Goal: Transaction & Acquisition: Purchase product/service

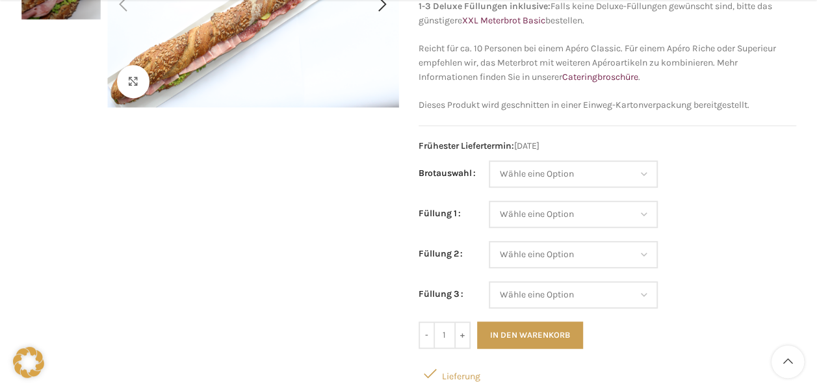
scroll to position [246, 0]
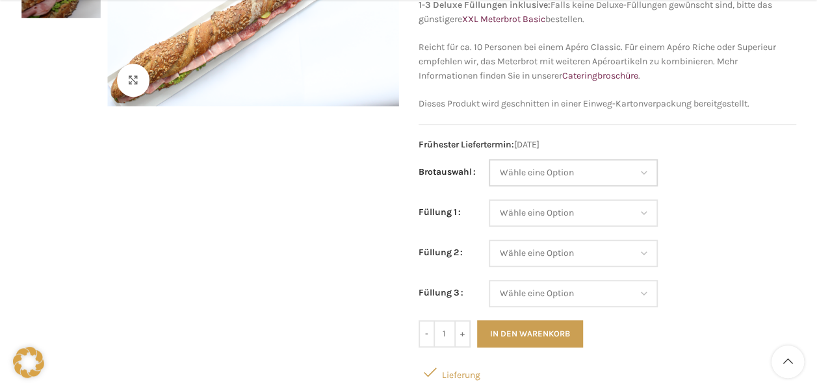
click at [645, 166] on select "Wähle eine Option Baguette Paillasse dunkel Paillasse knusper (Bild) Laugenbagu…" at bounding box center [573, 172] width 169 height 27
click at [489, 159] on select "Wähle eine Option Baguette Paillasse dunkel Paillasse knusper (Bild) Laugenbagu…" at bounding box center [573, 172] width 169 height 27
select select "Baguette"
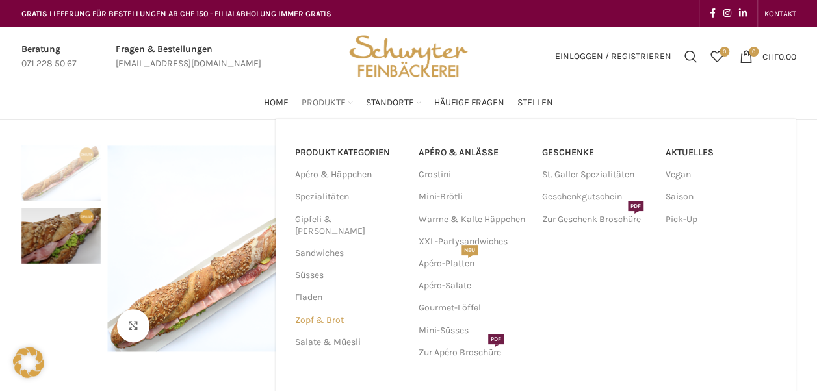
click at [328, 311] on link "Zopf & Brot" at bounding box center [349, 320] width 108 height 22
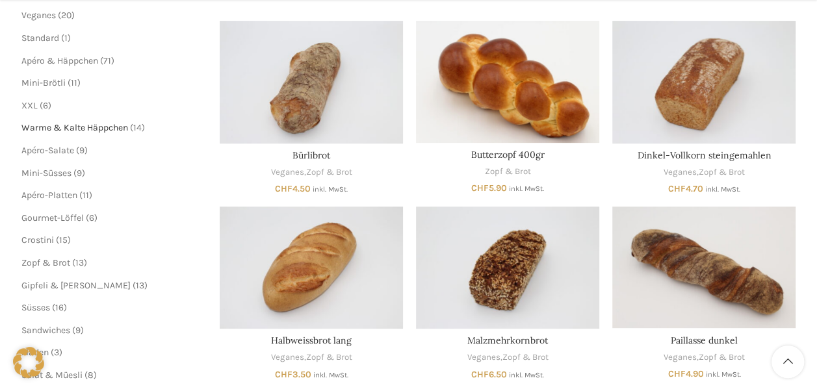
scroll to position [220, 0]
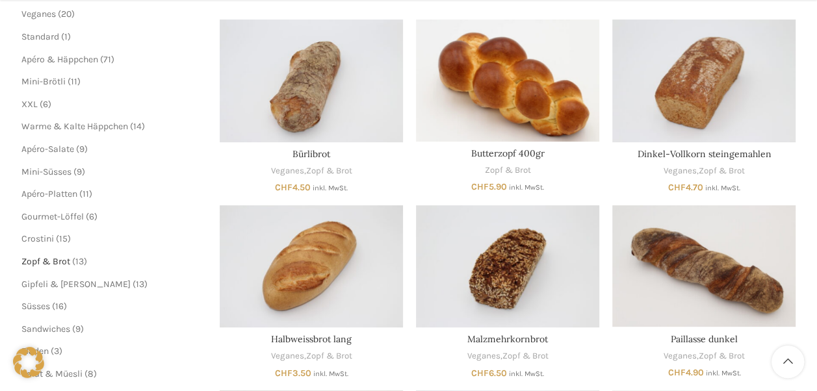
click at [61, 264] on span "Zopf & Brot" at bounding box center [45, 261] width 49 height 11
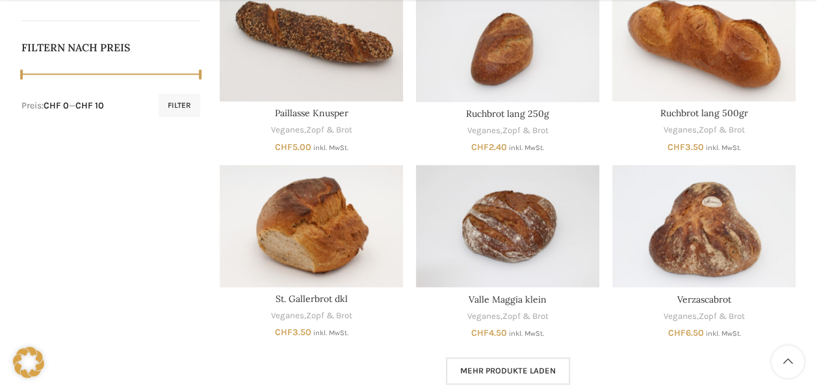
scroll to position [660, 0]
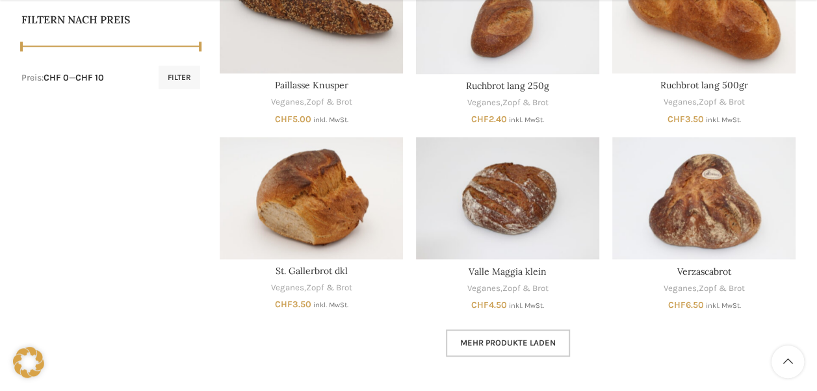
click at [504, 348] on link "Mehr Produkte laden" at bounding box center [508, 342] width 124 height 27
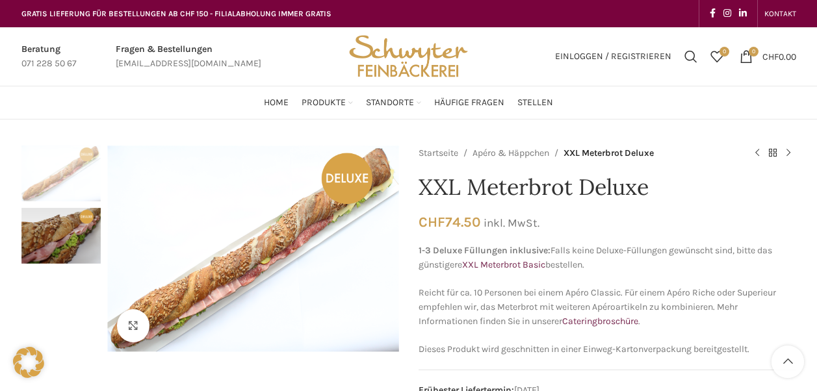
scroll to position [118, 0]
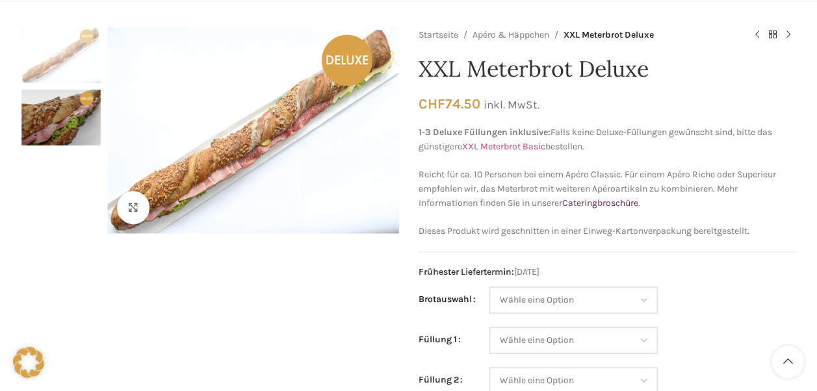
click at [496, 149] on link "XXL Meterbrot Basic" at bounding box center [503, 146] width 83 height 11
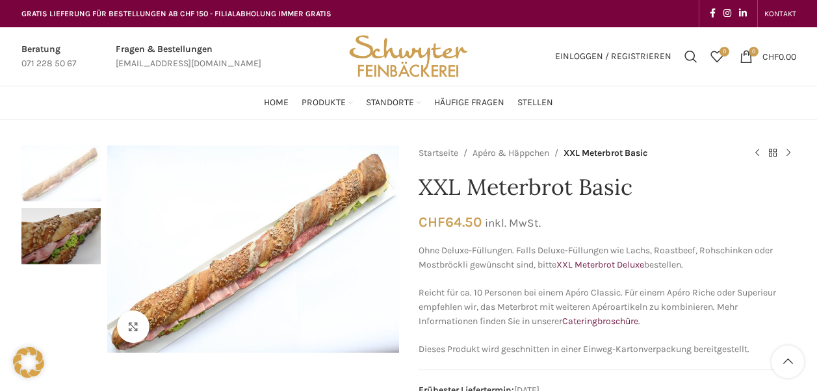
scroll to position [133, 0]
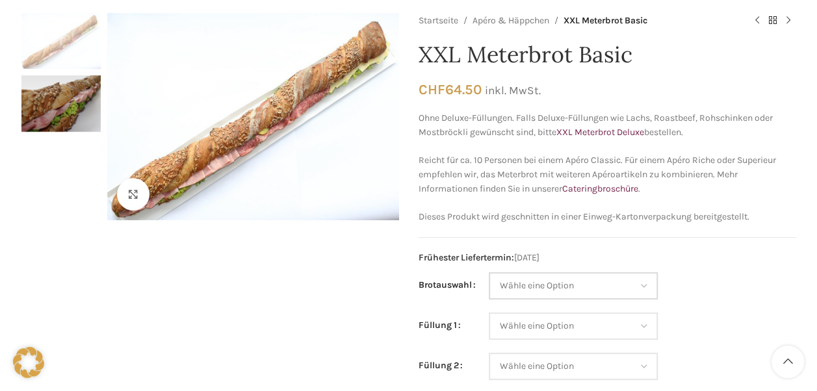
drag, startPoint x: 0, startPoint y: 0, endPoint x: 563, endPoint y: 279, distance: 628.9
click at [563, 279] on select "Wähle eine Option Baguette Paillasse dunkel Paillasse knusper (Bild) Laugenbagu…" at bounding box center [573, 285] width 169 height 27
click at [489, 272] on select "Wähle eine Option Baguette Paillasse dunkel Paillasse knusper (Bild) Laugenbagu…" at bounding box center [573, 285] width 169 height 27
select select "Paillasse dunkel"
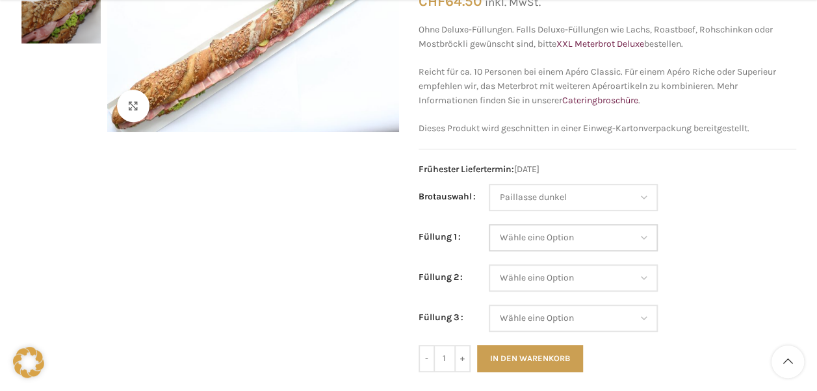
click at [594, 235] on select "Wähle eine Option Salami Schinken Fleischkäse Trutenschinken Appenzellerkäse Gr…" at bounding box center [573, 237] width 169 height 27
select select "Gruyère"
click at [489, 224] on select "Wähle eine Option Salami Schinken Fleischkäse Trutenschinken Appenzellerkäse Gr…" at bounding box center [573, 237] width 169 height 27
select select "Paillasse dunkel"
select select "Gruyère"
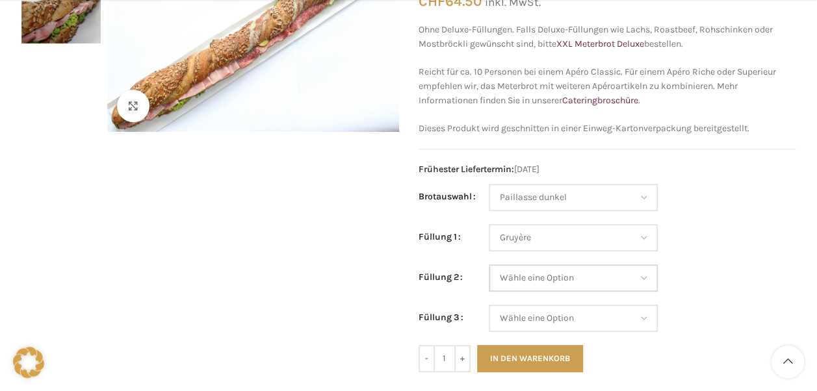
click at [571, 274] on select "Wähle eine Option Salami Schinken Fleischkäse Trutenschinken Appenzellerkäse Gr…" at bounding box center [573, 277] width 169 height 27
click at [688, 282] on td "Wähle eine Option Salami Schinken Fleischkäse Trutenschinken Appenzellerkäse Gr…" at bounding box center [642, 284] width 307 height 40
click at [609, 285] on select "Wähle eine Option Salami Schinken Fleischkäse Trutenschinken Appenzellerkäse Gr…" at bounding box center [573, 277] width 169 height 27
select select "Salami"
click at [489, 264] on select "Wähle eine Option Salami Schinken Fleischkäse Trutenschinken Appenzellerkäse Gr…" at bounding box center [573, 277] width 169 height 27
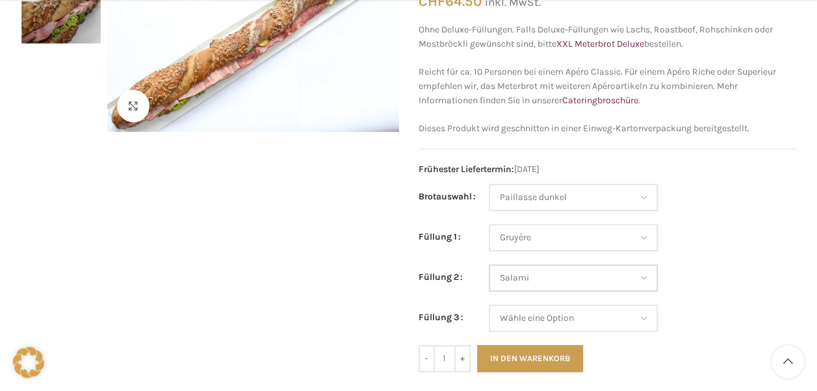
select select "Paillasse dunkel"
select select "Gruyère"
select select "Salami"
click at [619, 311] on select "Wähle eine Option Salami Schinken Fleischkäse Trutenschinken Appenzellerkäse Gr…" at bounding box center [573, 318] width 169 height 27
select select "Schinken"
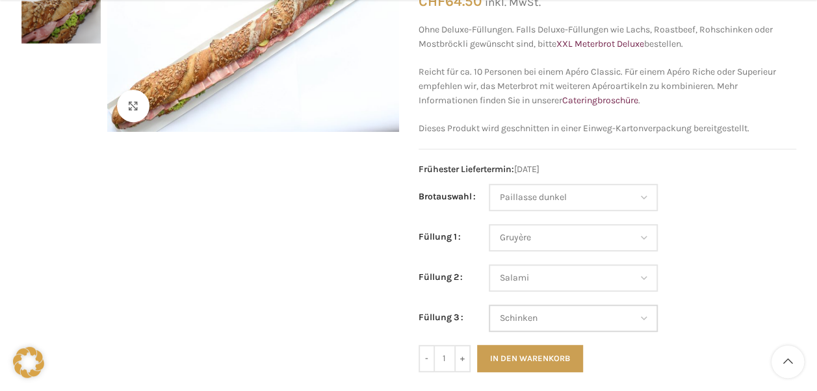
click at [489, 305] on select "Wähle eine Option Salami Schinken Fleischkäse Trutenschinken Appenzellerkäse Gr…" at bounding box center [573, 318] width 169 height 27
select select "Paillasse dunkel"
select select "Gruyère"
select select "Salami"
select select "Schinken"
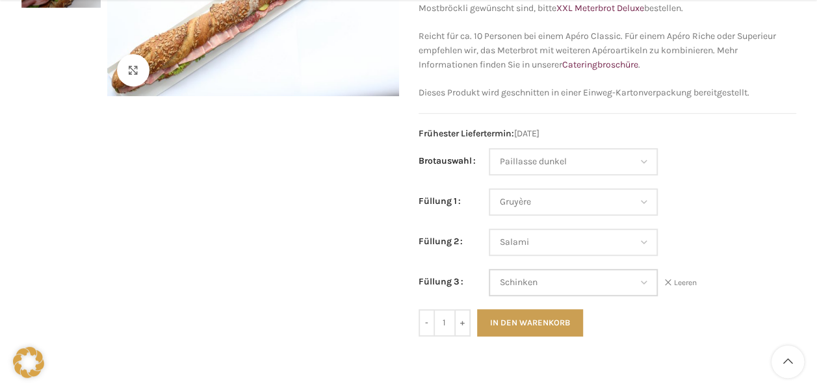
scroll to position [259, 0]
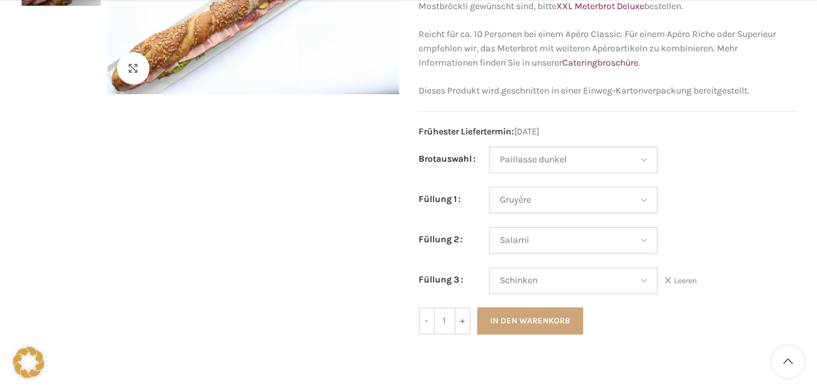
click at [535, 322] on button "In den Warenkorb" at bounding box center [530, 320] width 106 height 27
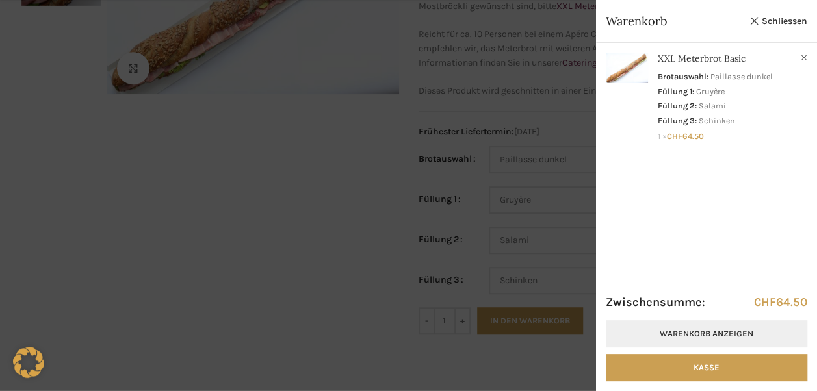
click at [647, 326] on link "Warenkorb anzeigen" at bounding box center [706, 333] width 201 height 27
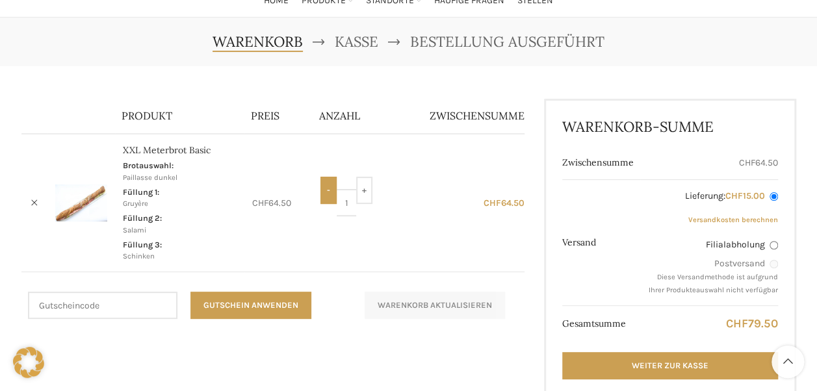
scroll to position [103, 0]
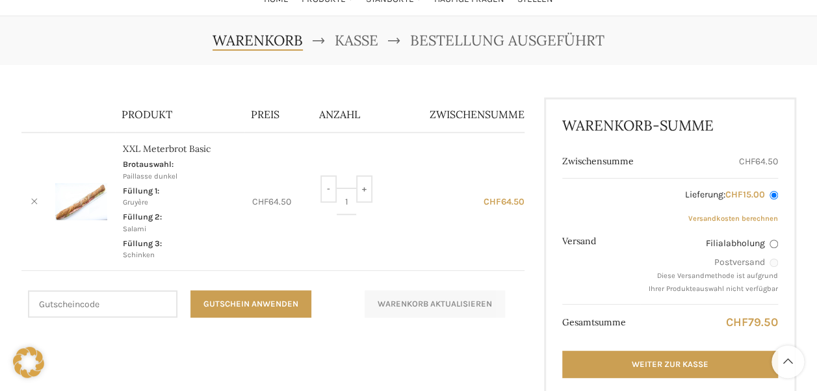
click at [38, 204] on link "×" at bounding box center [34, 201] width 19 height 19
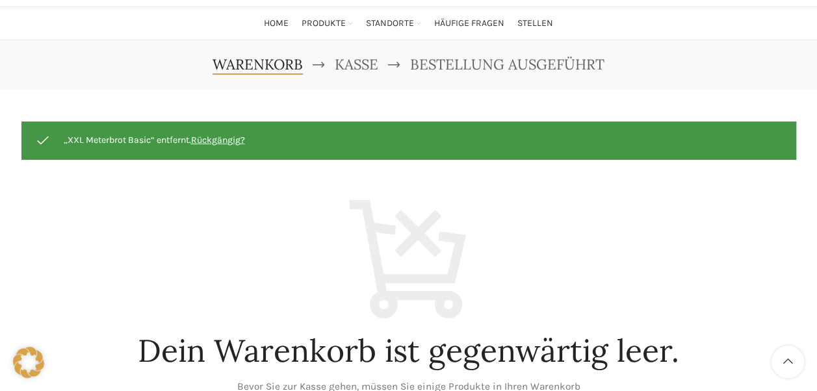
scroll to position [78, 0]
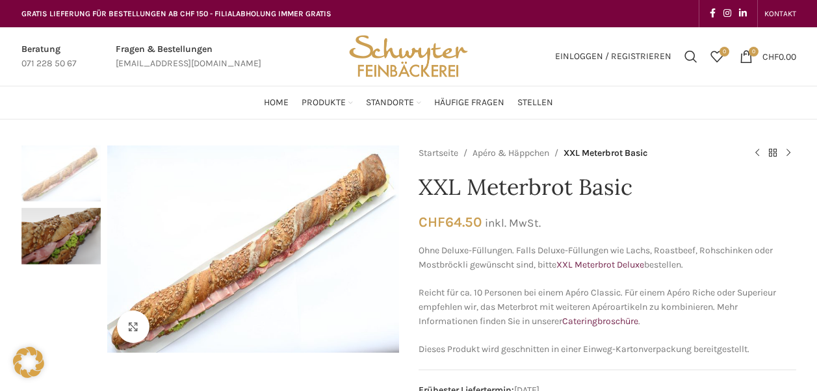
select select "Paillasse dunkel"
select select "Gruyère"
select select "Salami"
select select "Schinken"
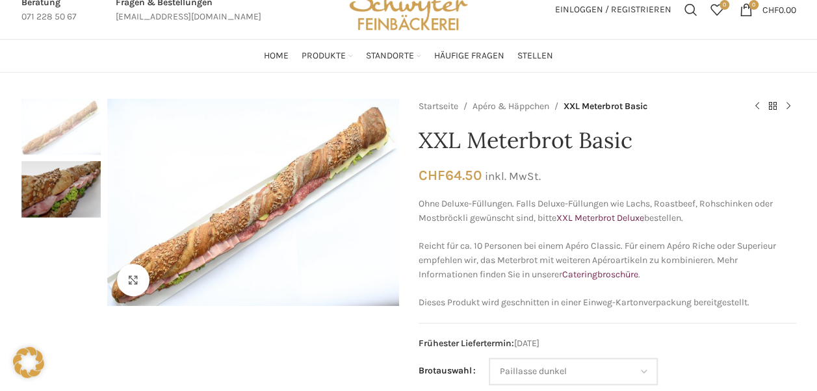
scroll to position [47, 0]
click at [528, 106] on link "Apéro & Häppchen" at bounding box center [510, 106] width 77 height 14
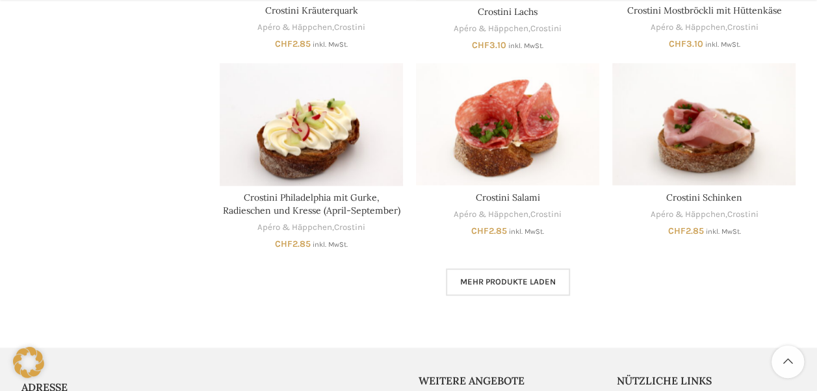
scroll to position [805, 0]
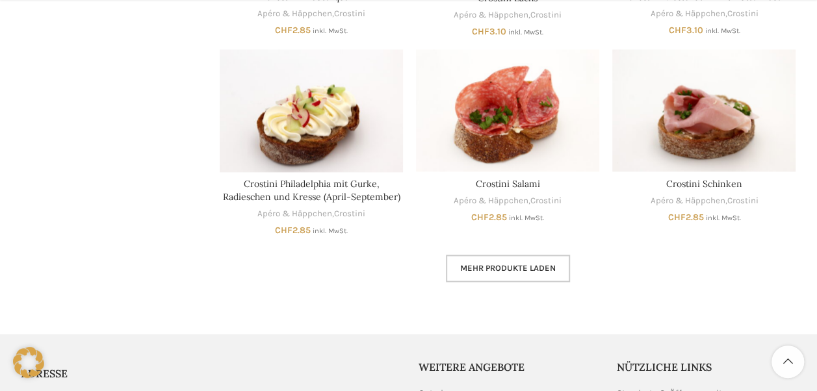
click at [482, 278] on link "Mehr Produkte laden" at bounding box center [508, 268] width 124 height 27
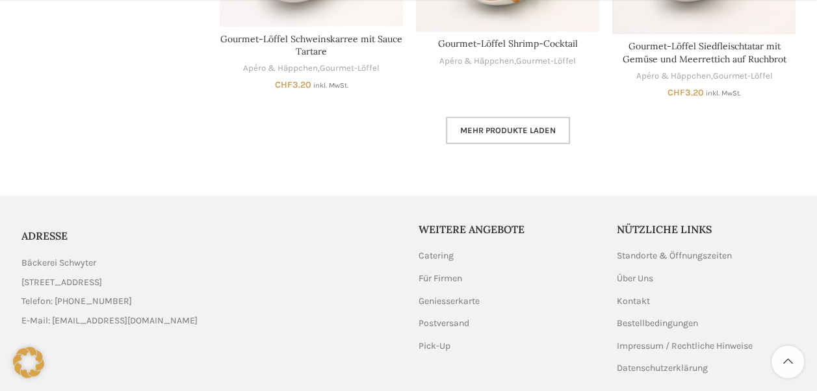
scroll to position [1790, 0]
click at [498, 133] on span "Mehr Produkte laden" at bounding box center [508, 129] width 96 height 10
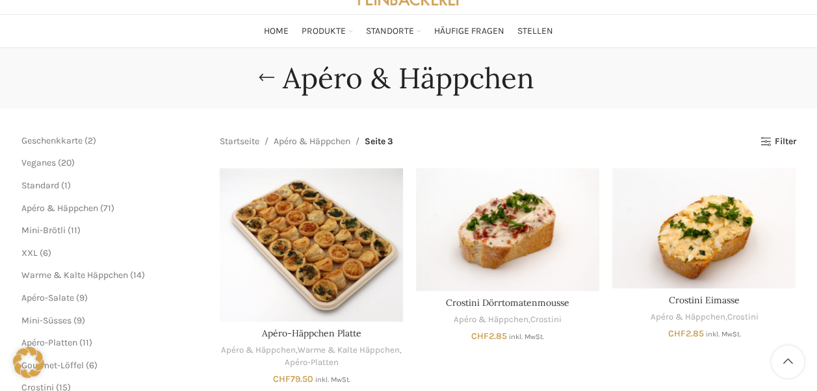
scroll to position [71, 0]
click at [31, 253] on span "XXL" at bounding box center [29, 253] width 16 height 11
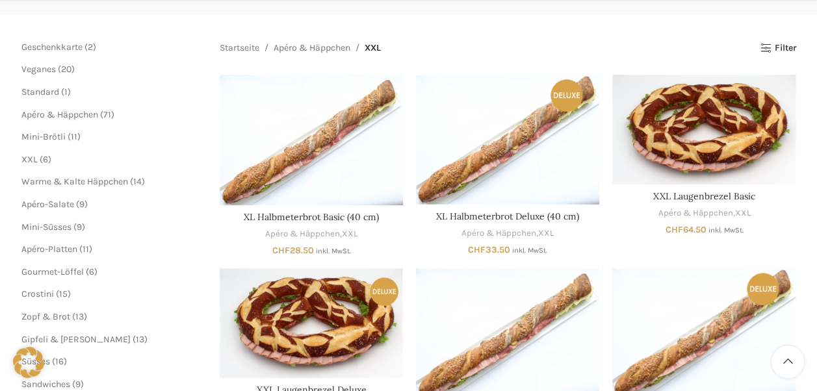
scroll to position [165, 0]
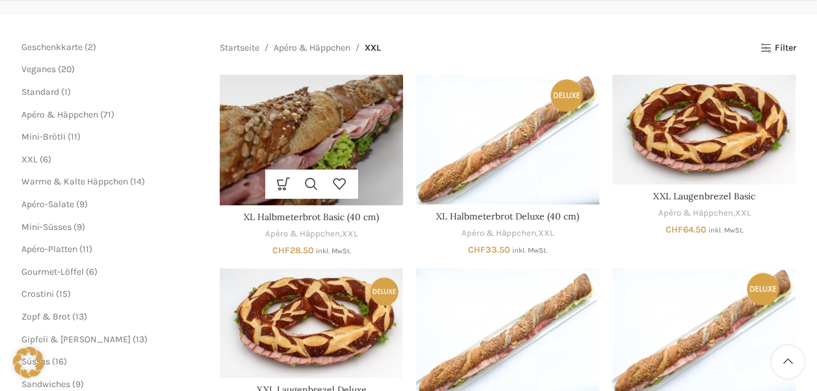
click at [338, 135] on img "XL Halbmeterbrot Basic (40 cm)" at bounding box center [311, 140] width 183 height 131
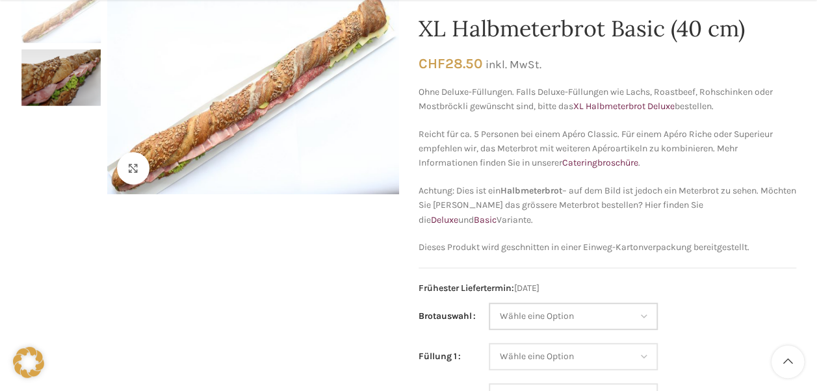
drag, startPoint x: 0, startPoint y: 0, endPoint x: 615, endPoint y: 246, distance: 662.3
click at [615, 303] on select "Wähle eine Option Baguette Paillasse dunkel Paillasse knusper (Bild) Laugenbagu…" at bounding box center [573, 316] width 169 height 27
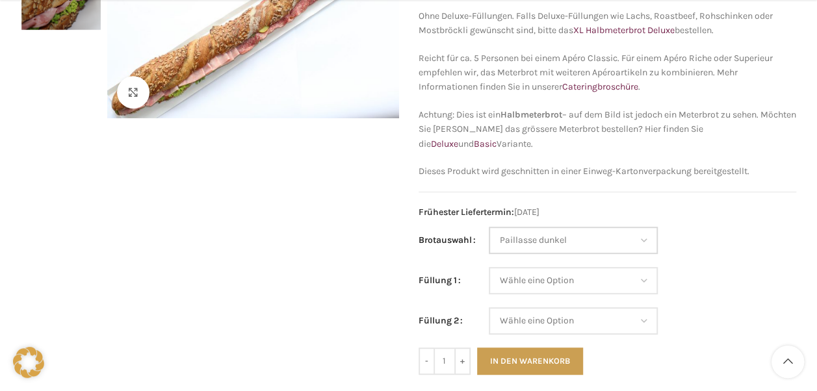
click at [489, 227] on select "Wähle eine Option Baguette Paillasse dunkel Paillasse knusper (Bild) Laugenbagu…" at bounding box center [573, 240] width 169 height 27
select select "Paillasse dunkel"
click at [543, 282] on select "Wähle eine Option Salami Schinken Fleischkäse Trutenschinken Appenzellerkäse Gr…" at bounding box center [573, 280] width 169 height 27
select select "Gruyère"
click at [489, 267] on select "Wähle eine Option Salami Schinken Fleischkäse Trutenschinken Appenzellerkäse Gr…" at bounding box center [573, 280] width 169 height 27
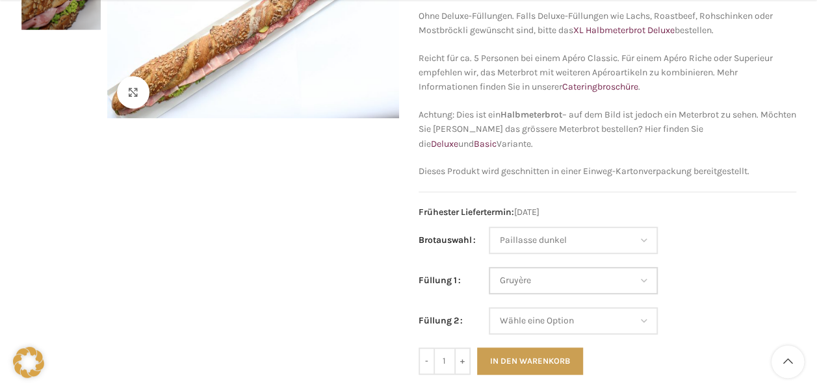
select select "Paillasse dunkel"
select select "Gruyère"
click at [540, 313] on select "Wähle eine Option Salami Schinken Fleischkäse Trutenschinken Appenzellerkäse Gr…" at bounding box center [573, 320] width 169 height 27
select select "Fleischkäse"
click at [489, 307] on select "Wähle eine Option Salami Schinken Fleischkäse Trutenschinken Appenzellerkäse Gr…" at bounding box center [573, 320] width 169 height 27
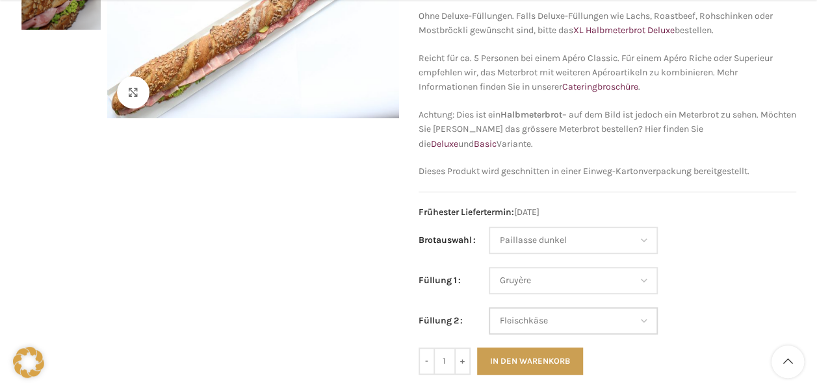
select select "Paillasse dunkel"
select select "Gruyère"
select select "Fleischkäse"
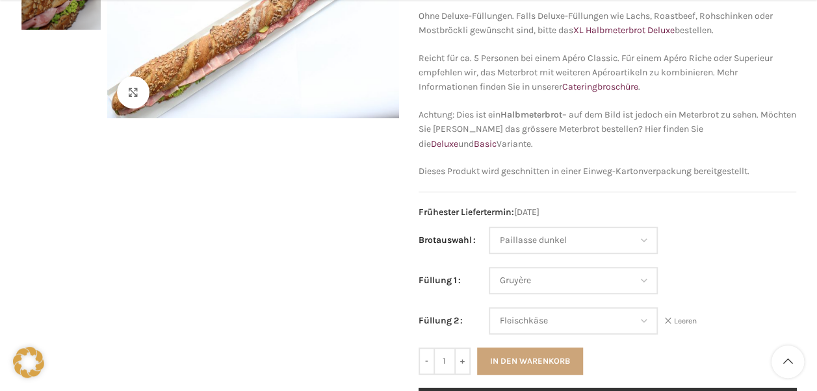
click at [548, 367] on button "In den Warenkorb" at bounding box center [530, 361] width 106 height 27
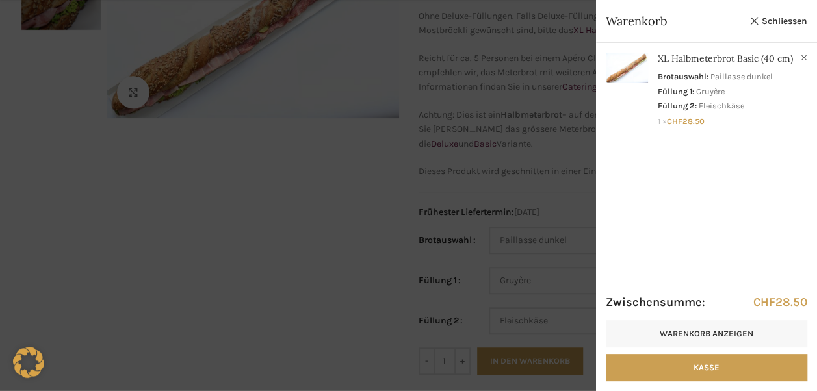
click at [534, 259] on div at bounding box center [408, 195] width 817 height 391
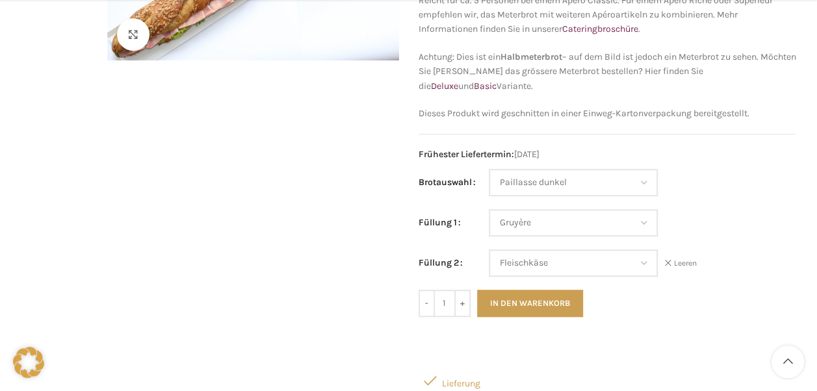
scroll to position [296, 0]
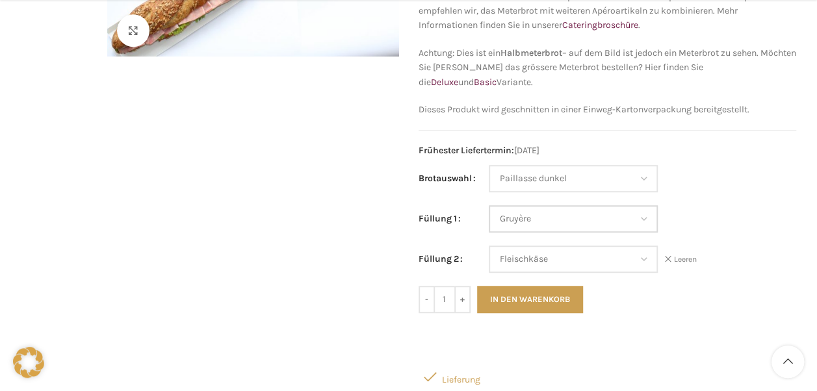
click at [564, 212] on select "Wähle eine Option Salami Schinken Fleischkäse Trutenschinken Appenzellerkäse Gr…" at bounding box center [573, 218] width 169 height 27
select select "Salami"
click at [489, 205] on select "Wähle eine Option Salami Schinken Fleischkäse Trutenschinken Appenzellerkäse Gr…" at bounding box center [573, 218] width 169 height 27
select select "Paillasse dunkel"
select select "Salami"
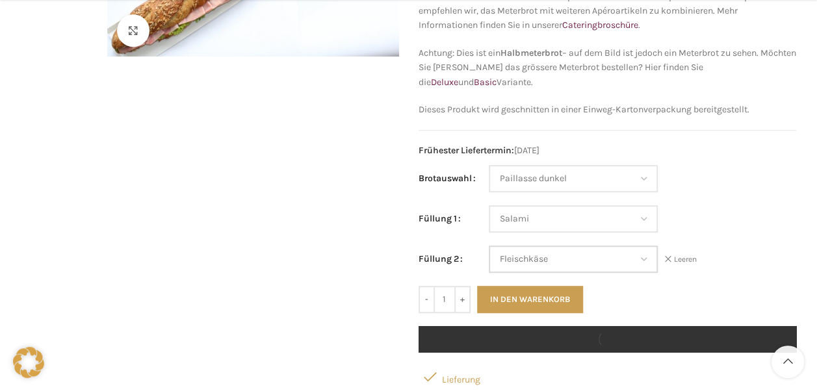
click at [569, 263] on select "Wähle eine Option Salami Schinken Fleischkäse Trutenschinken Appenzellerkäse Gr…" at bounding box center [573, 259] width 169 height 27
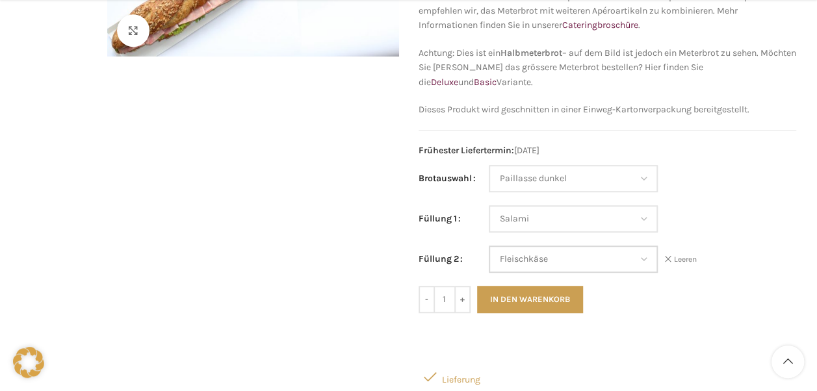
select select "Tomaten-Mozzarella"
click at [489, 246] on select "Wähle eine Option Salami Schinken Fleischkäse Trutenschinken Appenzellerkäse Gr…" at bounding box center [573, 259] width 169 height 27
select select "Paillasse dunkel"
select select "Salami"
select select "Tomaten-Mozzarella"
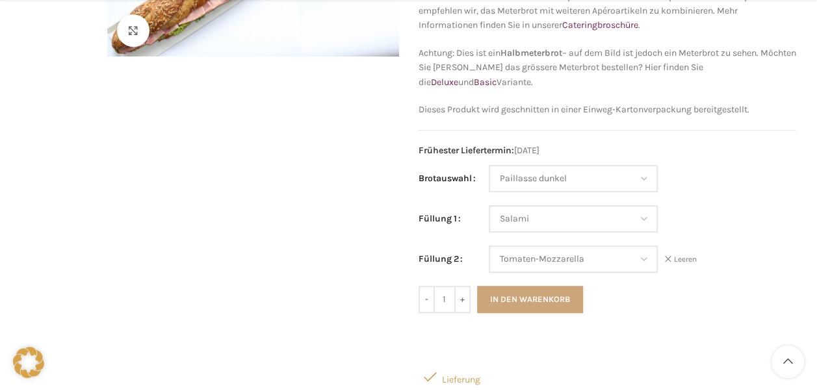
click at [562, 300] on button "In den Warenkorb" at bounding box center [530, 299] width 106 height 27
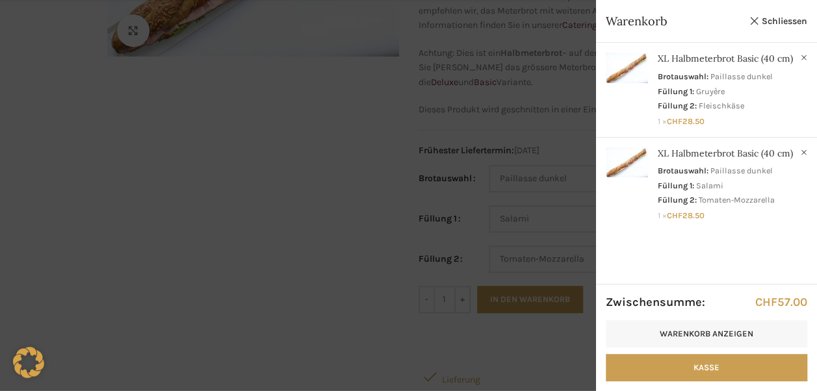
click at [532, 243] on div at bounding box center [408, 195] width 817 height 391
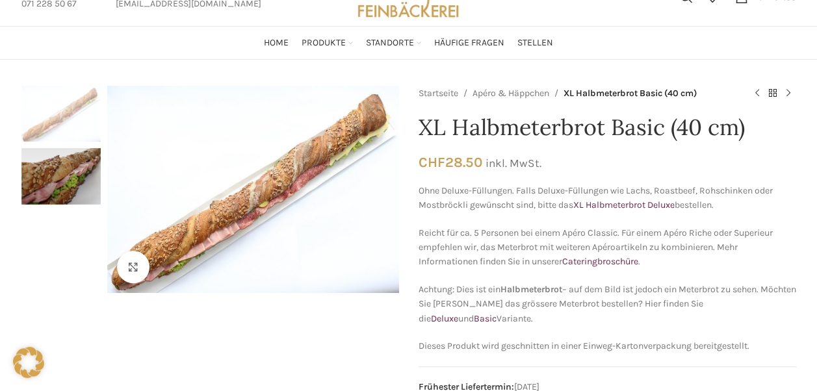
scroll to position [59, 0]
click at [529, 89] on link "Apéro & Häppchen" at bounding box center [510, 94] width 77 height 14
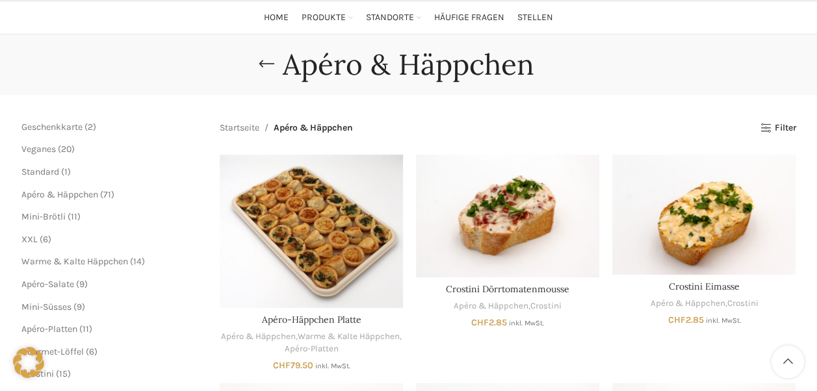
scroll to position [139, 0]
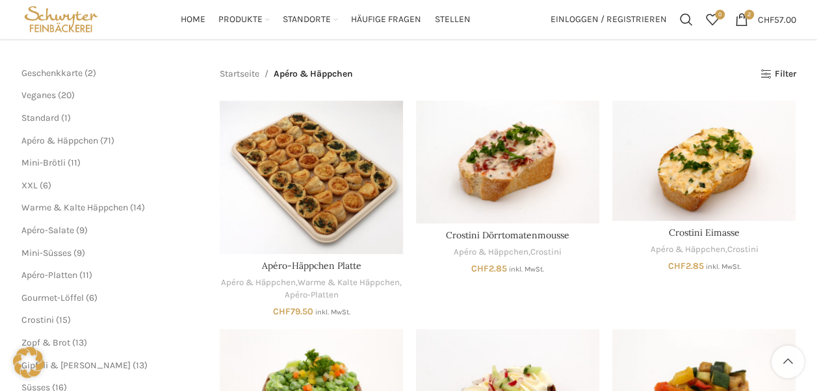
click at [43, 185] on span "6" at bounding box center [45, 185] width 5 height 11
click at [32, 185] on span "XXL" at bounding box center [29, 185] width 16 height 11
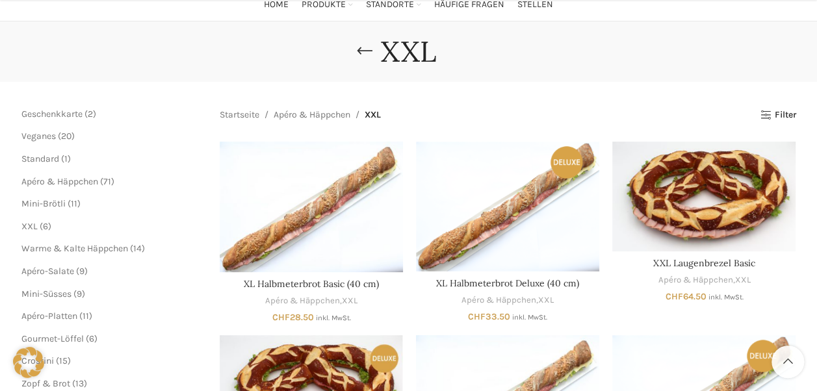
scroll to position [236, 0]
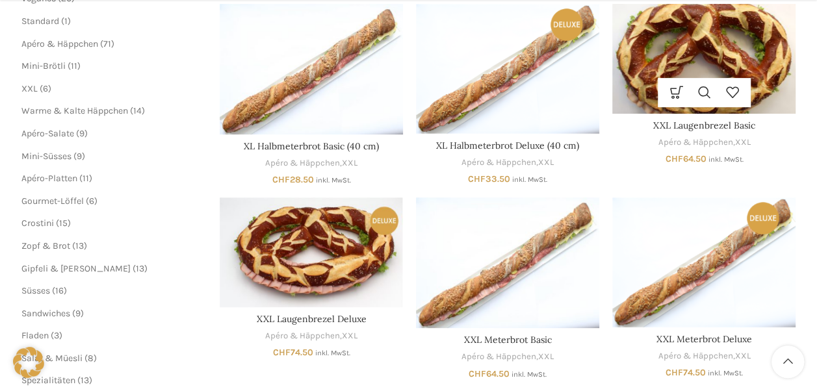
click at [700, 53] on img "XXL Laugenbrezel Basic" at bounding box center [703, 59] width 183 height 110
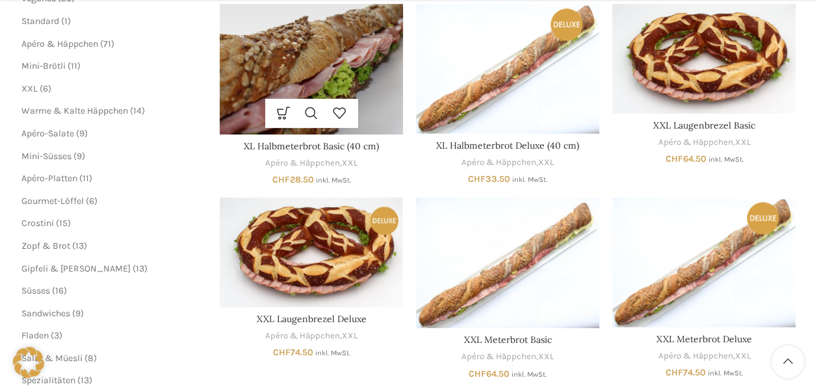
click at [313, 83] on img "XL Halbmeterbrot Basic (40 cm)" at bounding box center [311, 69] width 183 height 131
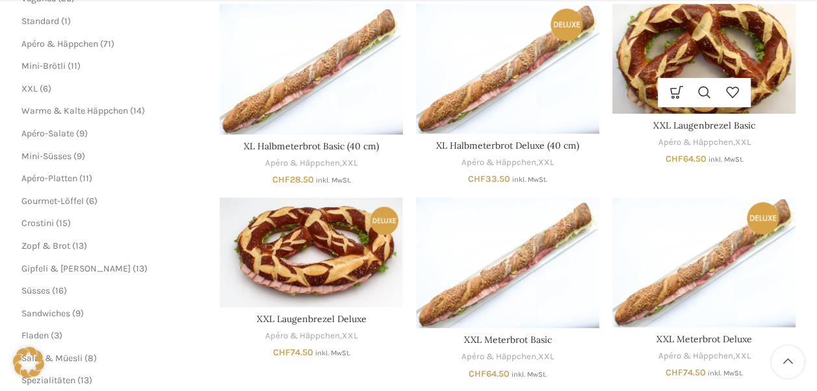
click at [675, 64] on img "XXL Laugenbrezel Basic" at bounding box center [703, 59] width 183 height 110
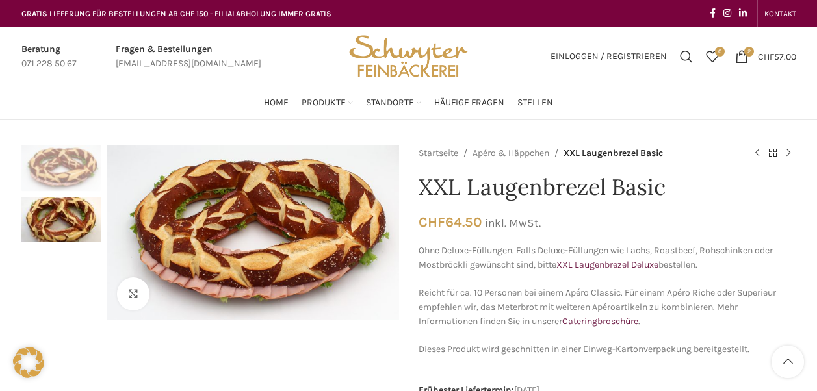
scroll to position [142, 0]
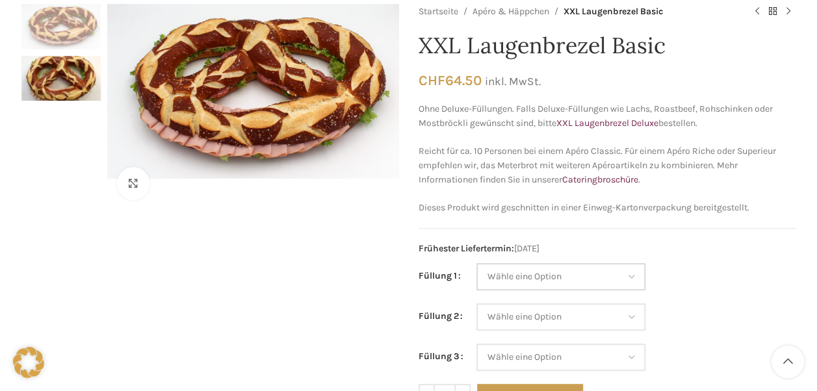
click at [628, 275] on select "Wähle eine Option Salami Schinken Fleischkäse Trutenschinken Appenzellerkäse Gr…" at bounding box center [560, 276] width 169 height 27
click at [476, 263] on select "Wähle eine Option Salami Schinken Fleischkäse Trutenschinken Appenzellerkäse Gr…" at bounding box center [560, 276] width 169 height 27
select select "Thonmasse"
click at [588, 312] on select "Wähle eine Option Salami Schinken Fleischkäse Trutenschinken Appenzellerkäse Gr…" at bounding box center [560, 316] width 169 height 27
select select "Salami"
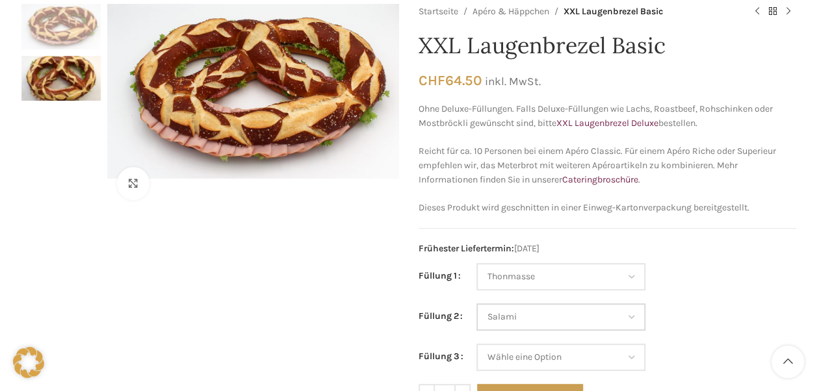
click at [476, 303] on select "Wähle eine Option Salami Schinken Fleischkäse Trutenschinken Appenzellerkäse Gr…" at bounding box center [560, 316] width 169 height 27
select select "Thonmasse"
select select "Salami"
click at [552, 362] on select "Wähle eine Option Salami Schinken Fleischkäse Trutenschinken Appenzellerkäse Gr…" at bounding box center [560, 357] width 169 height 27
select select "Schinken"
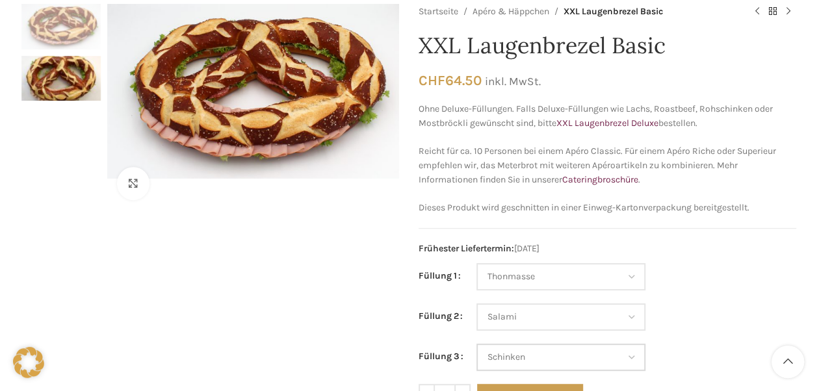
click at [476, 344] on select "Wähle eine Option Salami Schinken Fleischkäse Trutenschinken Appenzellerkäse Gr…" at bounding box center [560, 357] width 169 height 27
select select "Thonmasse"
select select "Salami"
select select "Schinken"
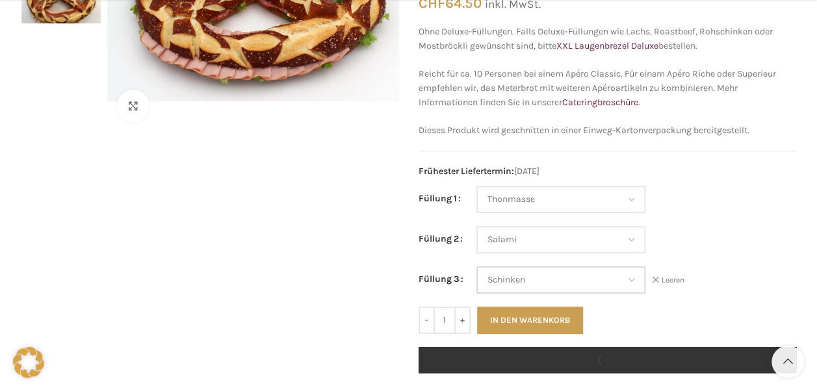
scroll to position [220, 0]
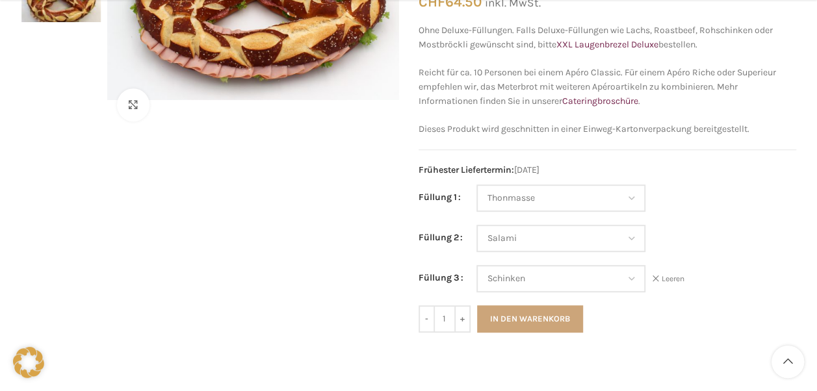
click at [563, 316] on button "In den Warenkorb" at bounding box center [530, 318] width 106 height 27
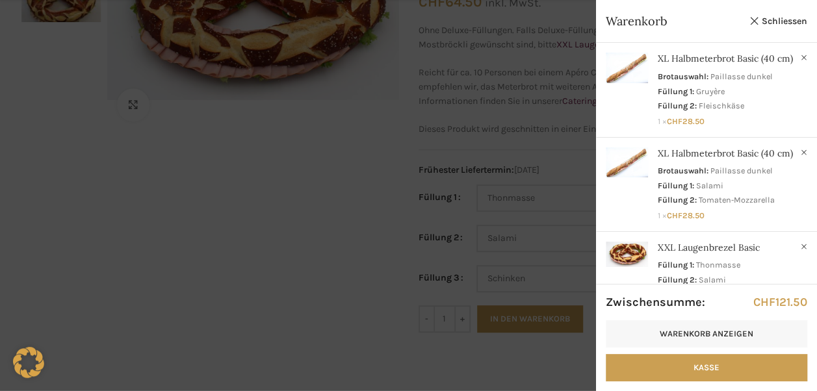
click at [319, 206] on div at bounding box center [408, 195] width 817 height 391
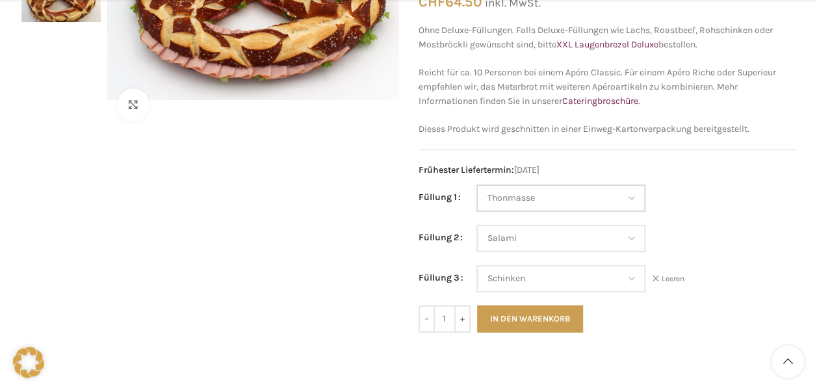
click at [534, 200] on select "Wähle eine Option Salami Schinken Fleischkäse Trutenschinken Appenzellerkäse Gr…" at bounding box center [560, 198] width 169 height 27
click at [476, 185] on select "Wähle eine Option Salami Schinken Fleischkäse Trutenschinken Appenzellerkäse Gr…" at bounding box center [560, 198] width 169 height 27
select select "Brie"
select select "Salami"
select select "Schinken"
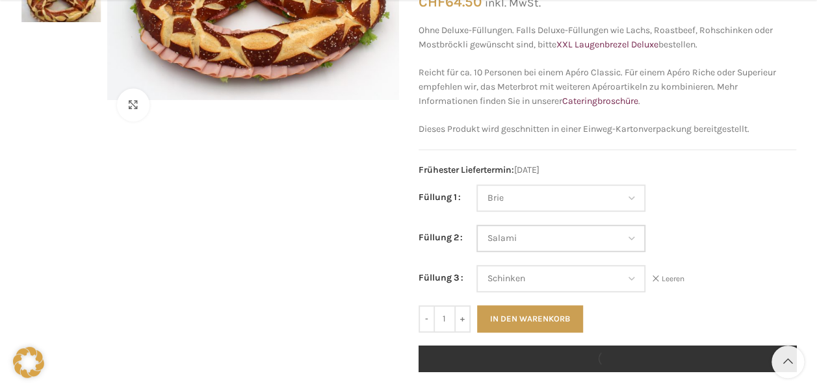
click at [548, 233] on select "Wähle eine Option Salami Schinken Fleischkäse Trutenschinken Appenzellerkäse Gr…" at bounding box center [560, 238] width 169 height 27
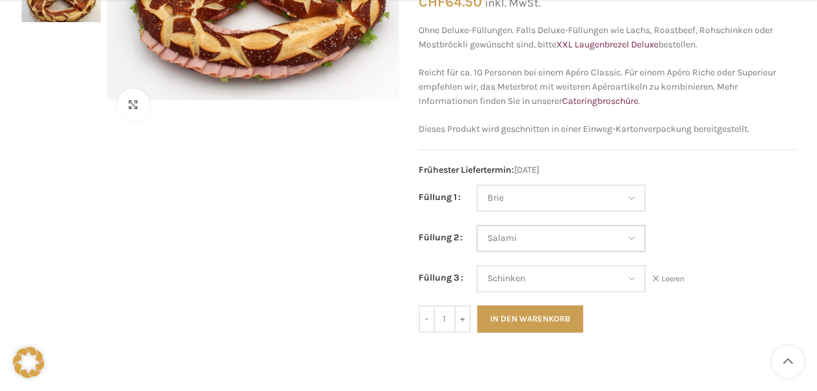
select select "Tomaten-Mozzarella"
click at [476, 225] on select "Wähle eine Option Salami Schinken Fleischkäse Trutenschinken Appenzellerkäse Gr…" at bounding box center [560, 238] width 169 height 27
select select "Brie"
select select "Tomaten-Mozzarella"
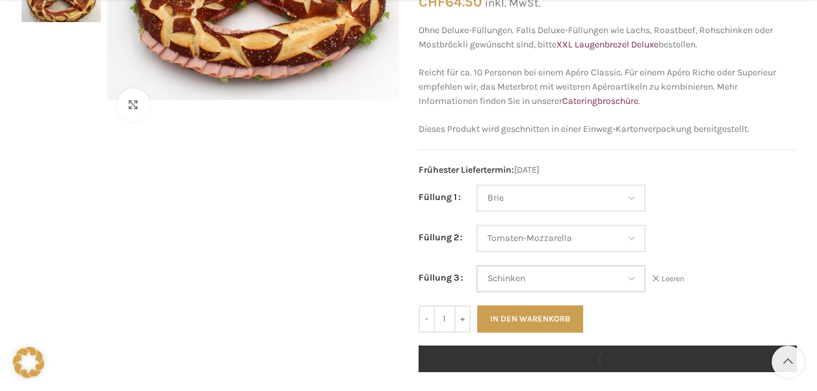
click at [602, 285] on select "Wähle eine Option Salami Schinken Fleischkäse Trutenschinken Appenzellerkäse Gr…" at bounding box center [560, 278] width 169 height 27
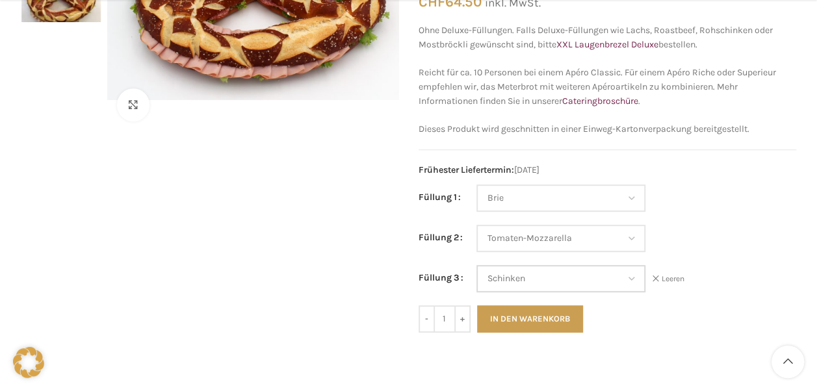
select select "Fleischkäse"
click at [476, 265] on select "Wähle eine Option Salami Schinken Fleischkäse Trutenschinken Appenzellerkäse Gr…" at bounding box center [560, 278] width 169 height 27
select select "Brie"
select select "Tomaten-Mozzarella"
select select "Fleischkäse"
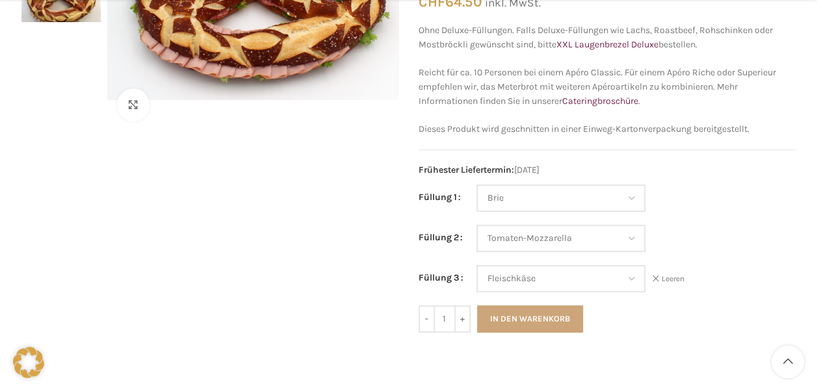
click at [560, 317] on button "In den Warenkorb" at bounding box center [530, 318] width 106 height 27
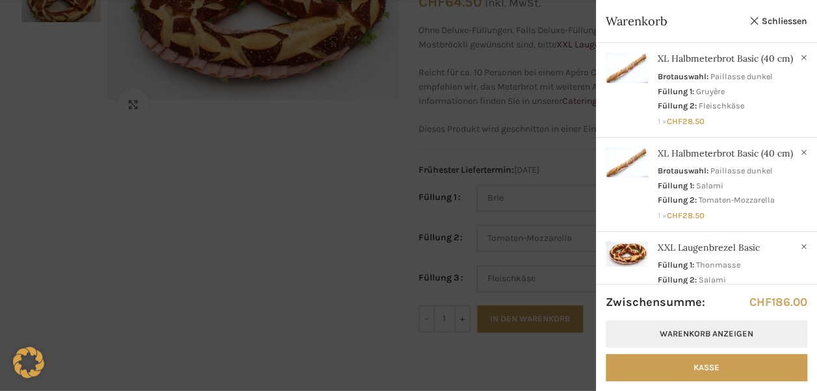
click at [753, 337] on link "Warenkorb anzeigen" at bounding box center [706, 333] width 201 height 27
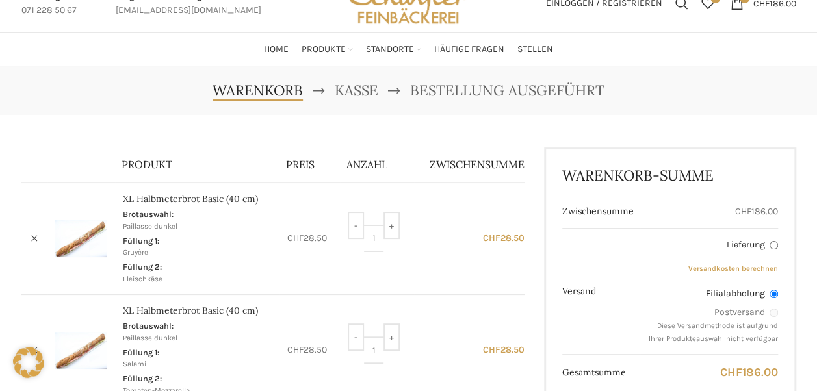
scroll to position [53, 0]
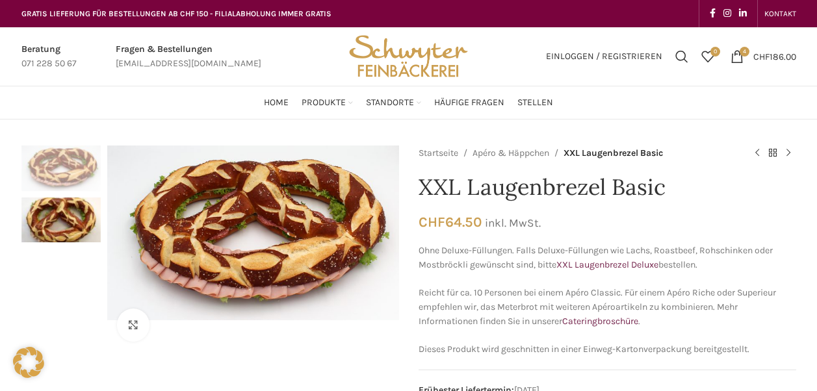
select select "Brie"
select select "Tomaten-Mozzarella"
select select "Fleischkäse"
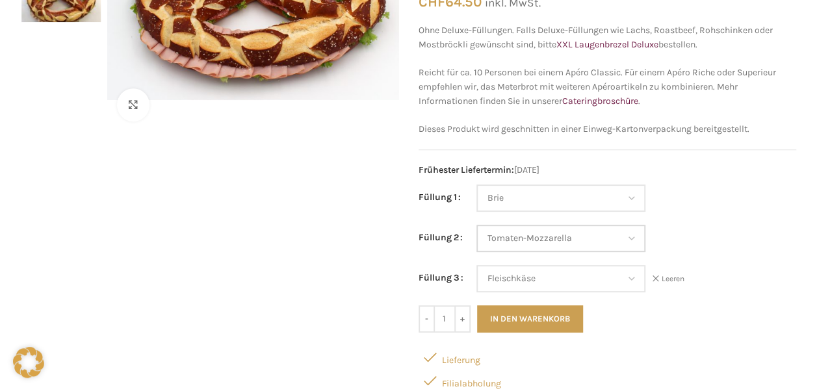
scroll to position [220, 0]
click at [748, 215] on td "Wähle eine Option Salami Schinken Fleischkäse Trutenschinken Appenzellerkäse Gr…" at bounding box center [636, 205] width 320 height 40
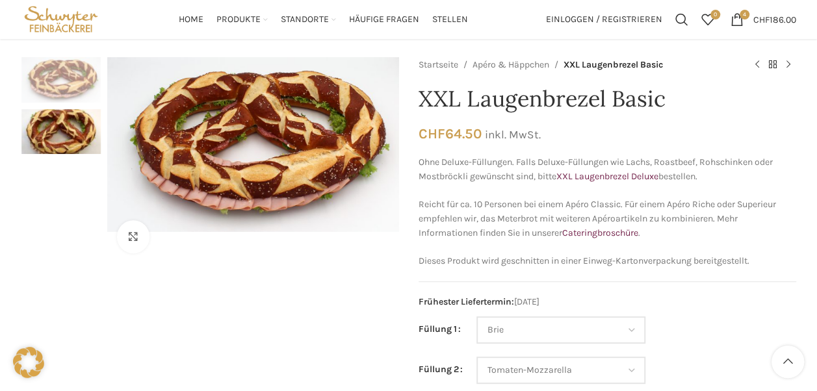
scroll to position [0, 0]
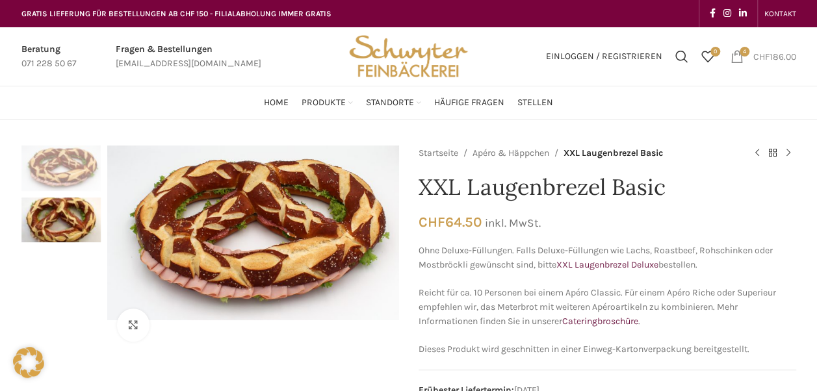
click at [737, 55] on span "4 items" at bounding box center [736, 56] width 13 height 13
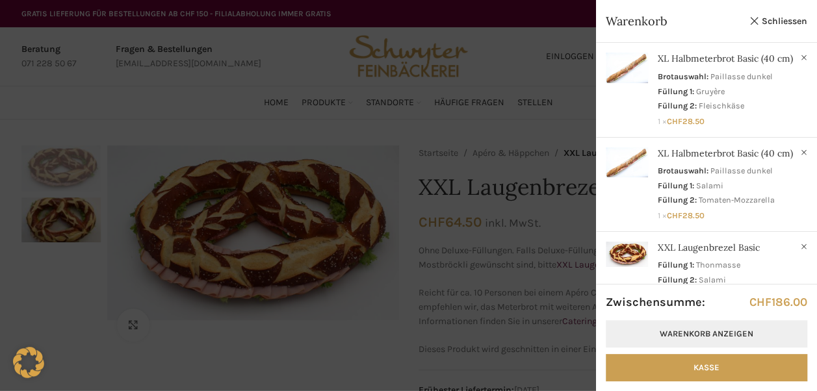
click at [701, 340] on link "Warenkorb anzeigen" at bounding box center [706, 333] width 201 height 27
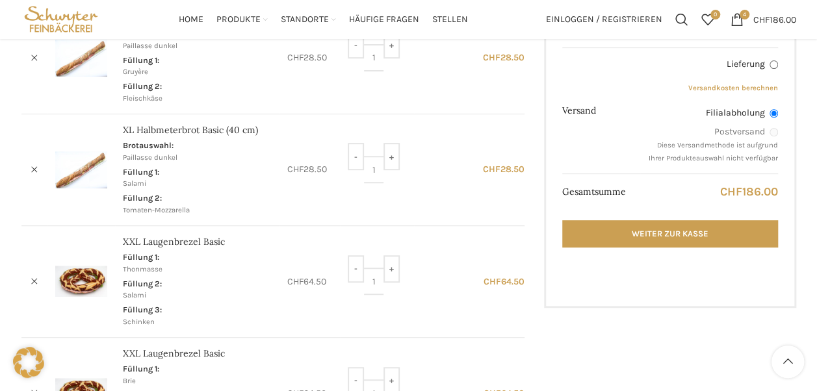
scroll to position [233, 0]
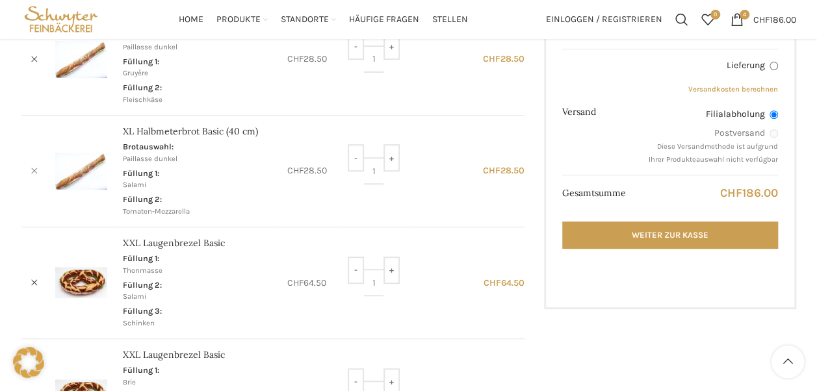
click at [36, 170] on link "×" at bounding box center [34, 170] width 19 height 19
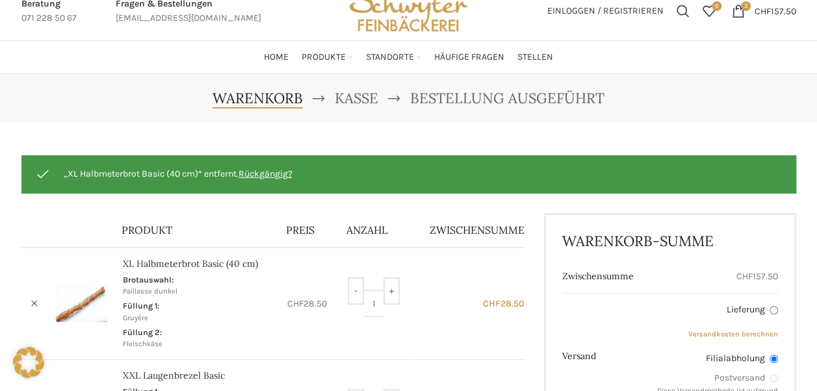
scroll to position [0, 0]
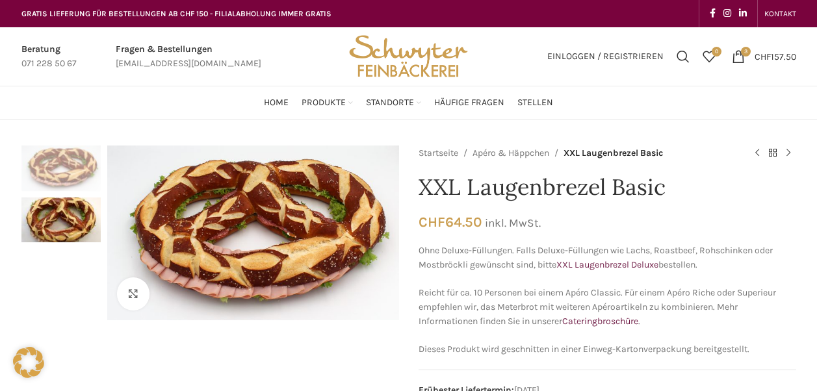
select select "Brie"
select select "Tomaten-Mozzarella"
select select "Fleischkäse"
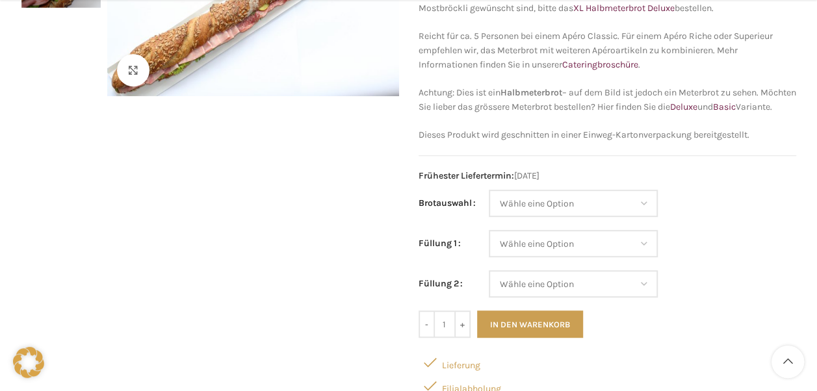
scroll to position [284, 0]
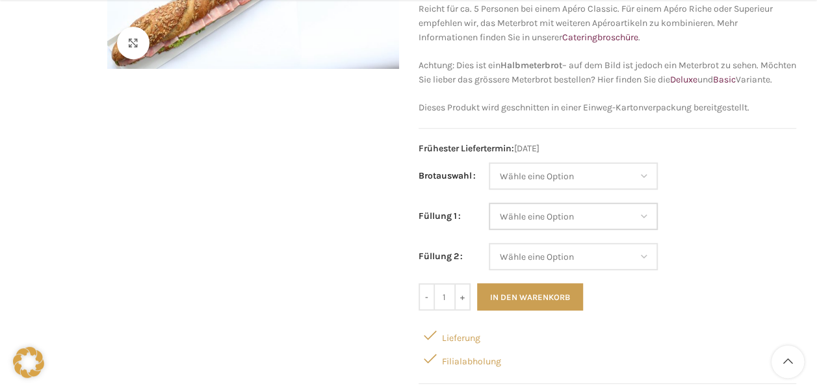
click at [586, 226] on select "Wähle eine Option Salami Schinken Fleischkäse Trutenschinken Appenzellerkäse Gr…" at bounding box center [573, 216] width 169 height 27
click at [489, 216] on select "Wähle eine Option Salami Schinken Fleischkäse Trutenschinken Appenzellerkäse Gr…" at bounding box center [573, 216] width 169 height 27
select select "Salami"
click at [548, 270] on select "Wähle eine Option Salami Schinken Fleischkäse Trutenschinken Appenzellerkäse Gr…" at bounding box center [573, 256] width 169 height 27
select select "Schinken"
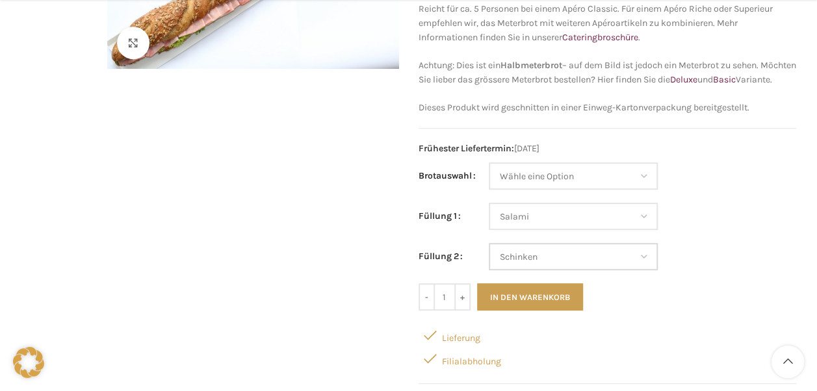
click at [489, 257] on select "Wähle eine Option Salami Schinken Fleischkäse Trutenschinken Appenzellerkäse Gr…" at bounding box center [573, 256] width 169 height 27
select select "Salami"
select select "Schinken"
click at [519, 190] on select "Wähle eine Option Baguette Paillasse dunkel Paillasse knusper (Bild) Laugenbagu…" at bounding box center [573, 175] width 169 height 27
click at [489, 176] on select "Wähle eine Option Baguette Paillasse dunkel Paillasse knusper (Bild) Laugenbagu…" at bounding box center [573, 175] width 169 height 27
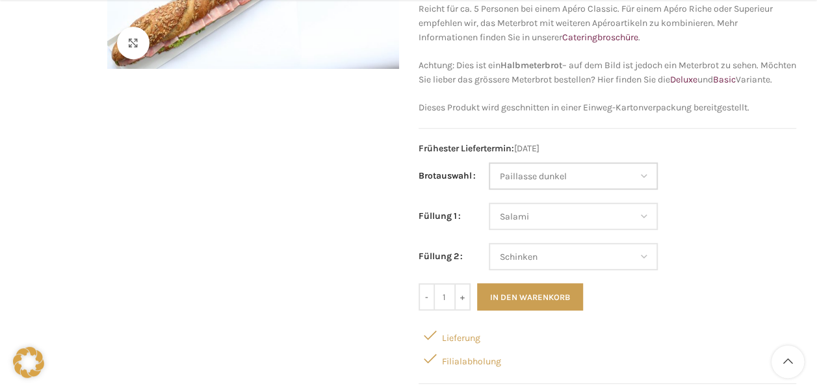
select select "Paillasse dunkel"
select select "Salami"
select select "Schinken"
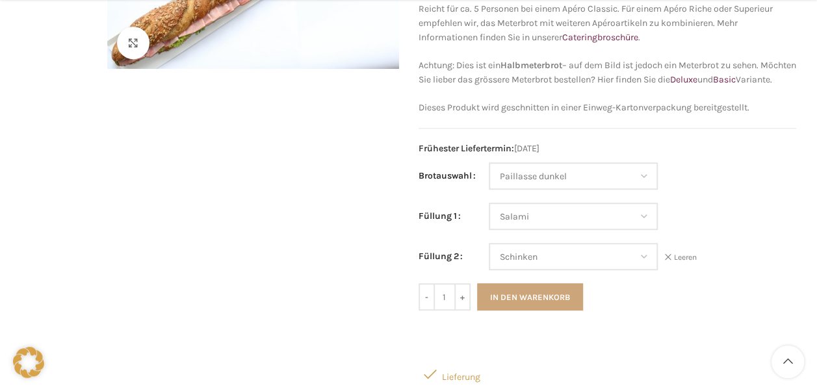
click at [536, 309] on button "In den Warenkorb" at bounding box center [530, 296] width 106 height 27
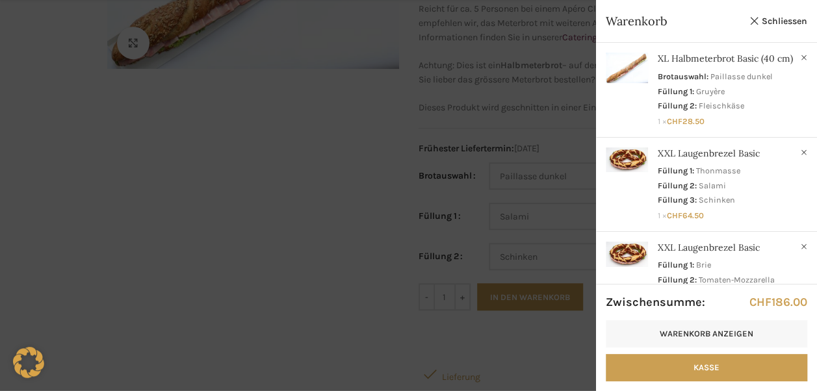
click at [502, 175] on div at bounding box center [408, 195] width 817 height 391
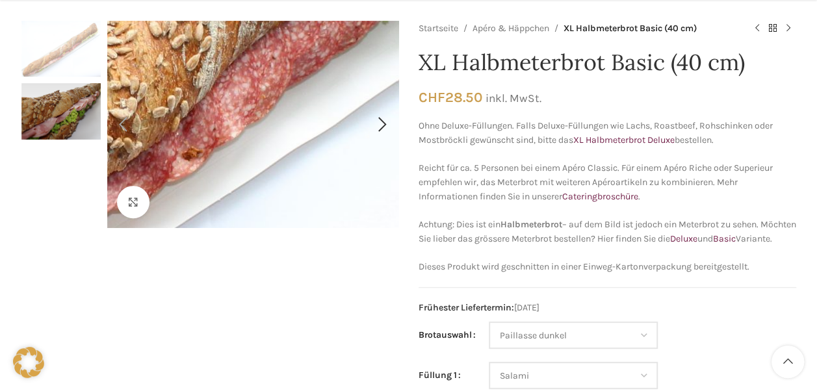
scroll to position [0, 0]
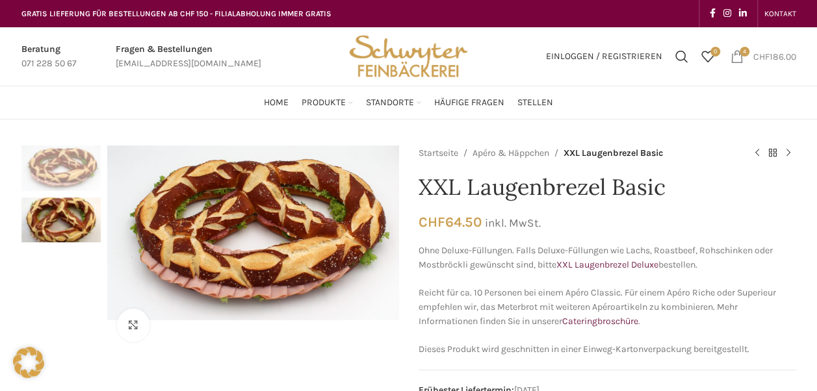
click at [769, 61] on bdi "CHF 186.00" at bounding box center [774, 56] width 43 height 11
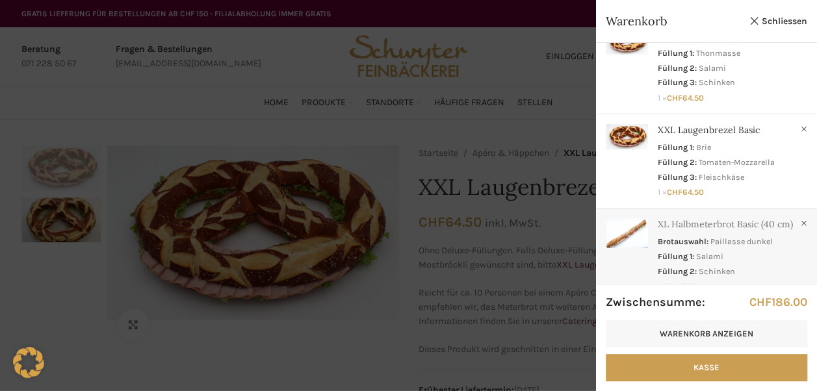
scroll to position [161, 0]
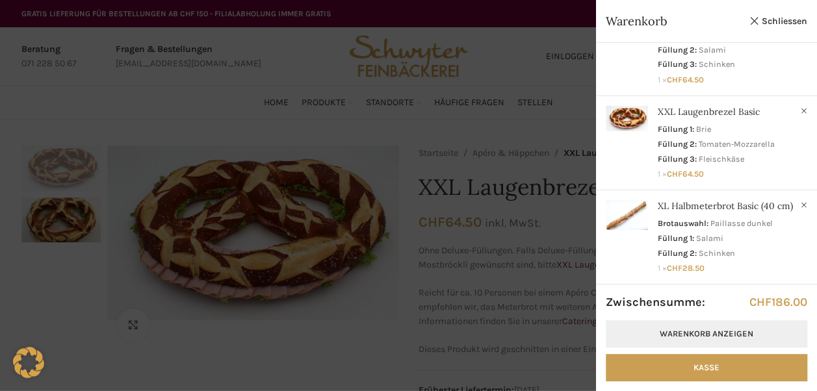
click at [728, 339] on link "Warenkorb anzeigen" at bounding box center [706, 333] width 201 height 27
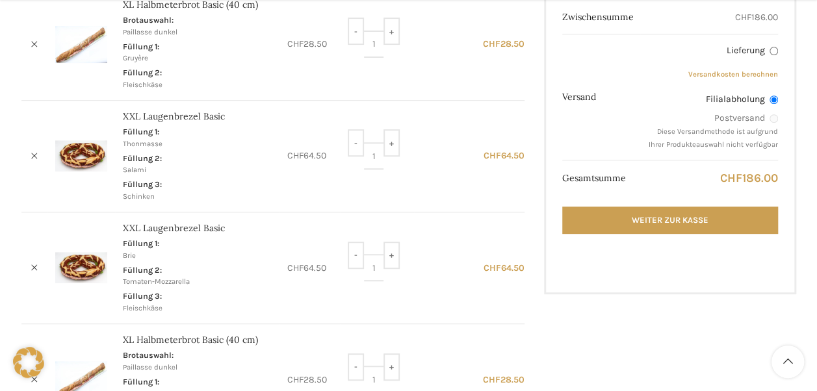
scroll to position [249, 0]
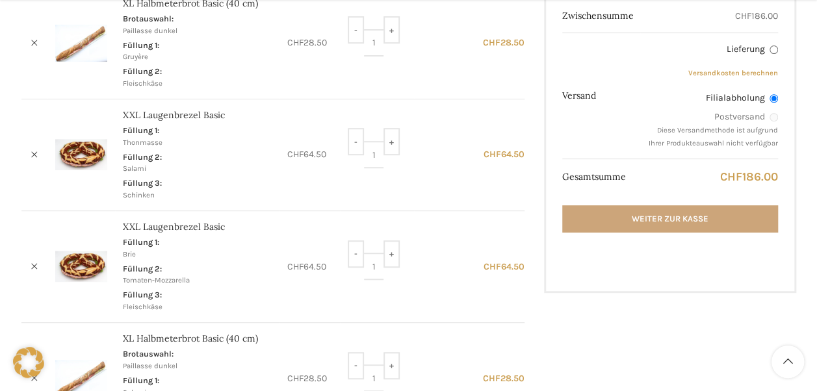
click at [619, 213] on link "Weiter zur Kasse" at bounding box center [669, 218] width 215 height 27
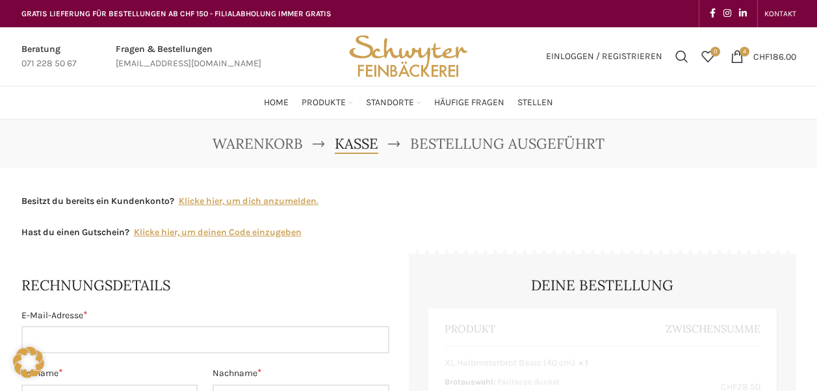
select select "SG"
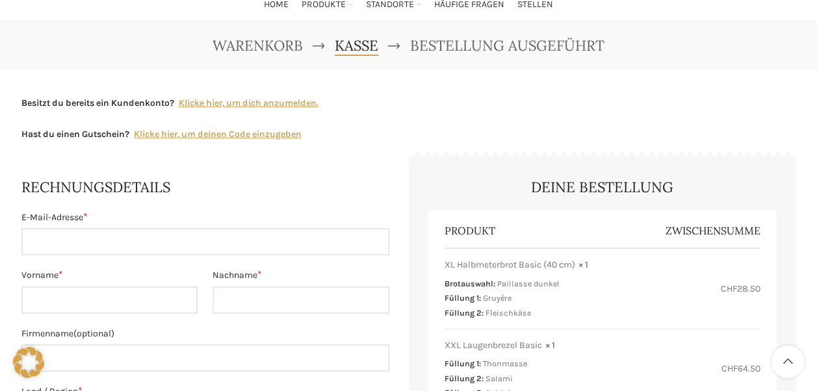
scroll to position [97, 0]
click at [131, 239] on input "E-Mail-Adresse *" at bounding box center [205, 242] width 368 height 27
type input "[PERSON_NAME][EMAIL_ADDRESS][DOMAIN_NAME]"
type input "[PERSON_NAME]"
type input "Egger"
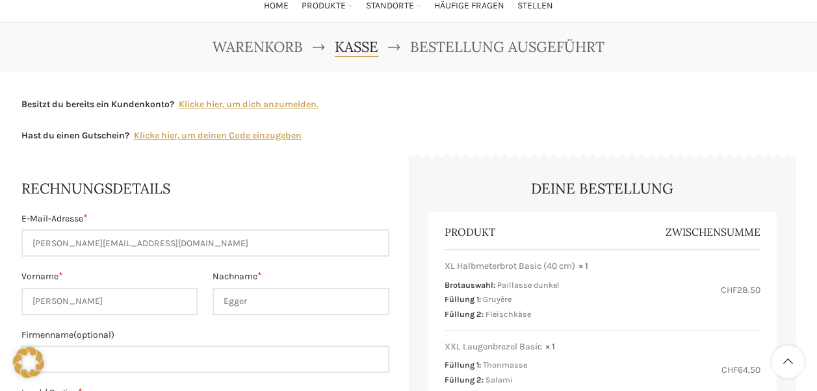
type input "Unterer Kapf 58"
type input "Wienacht-Tobel"
type input "[PHONE_NUMBER]"
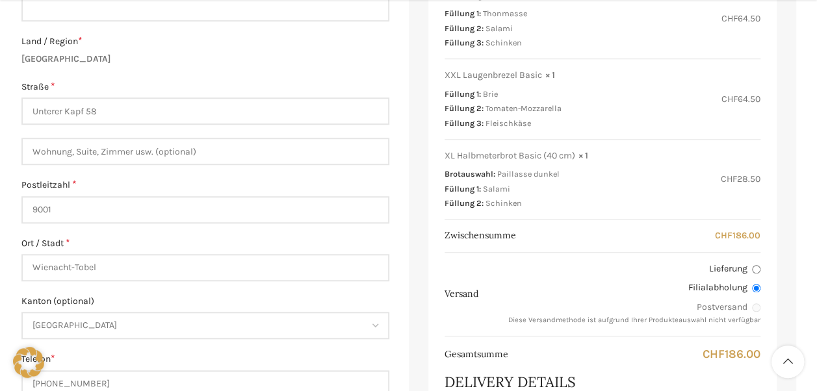
scroll to position [450, 0]
click at [134, 216] on input "9001" at bounding box center [205, 207] width 368 height 27
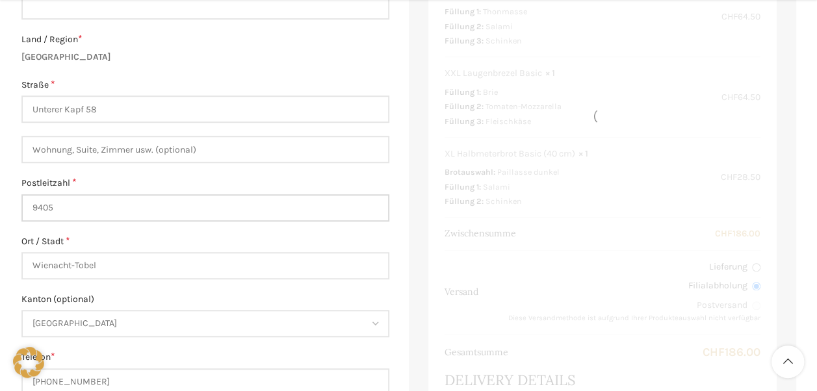
type input "9405"
click at [324, 235] on label "Ort / Stadt *" at bounding box center [205, 242] width 368 height 14
click at [324, 252] on input "Wienacht-Tobel" at bounding box center [205, 265] width 368 height 27
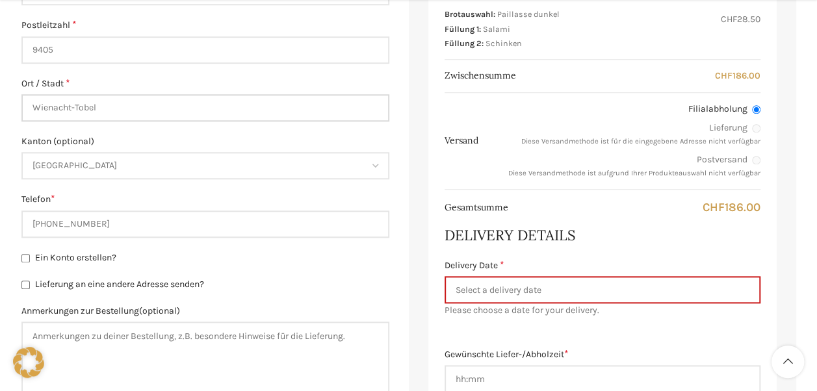
scroll to position [609, 0]
click at [317, 157] on span "[GEOGRAPHIC_DATA]" at bounding box center [205, 165] width 365 height 25
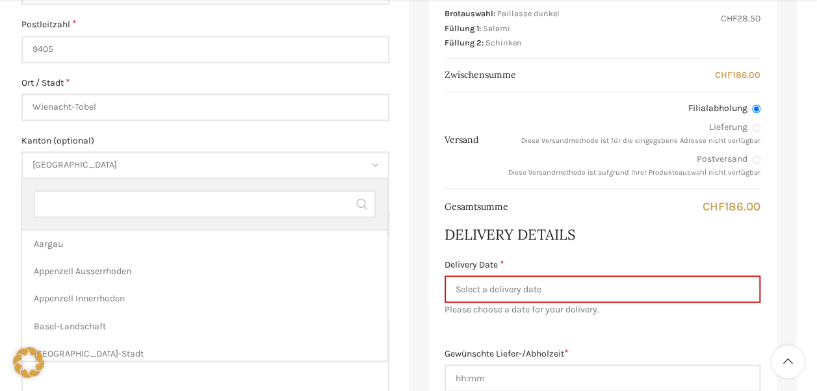
scroll to position [441, 0]
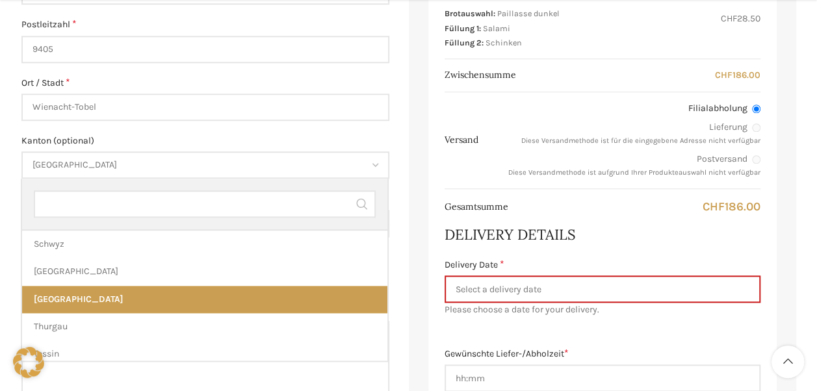
click at [213, 203] on input "text" at bounding box center [205, 203] width 342 height 27
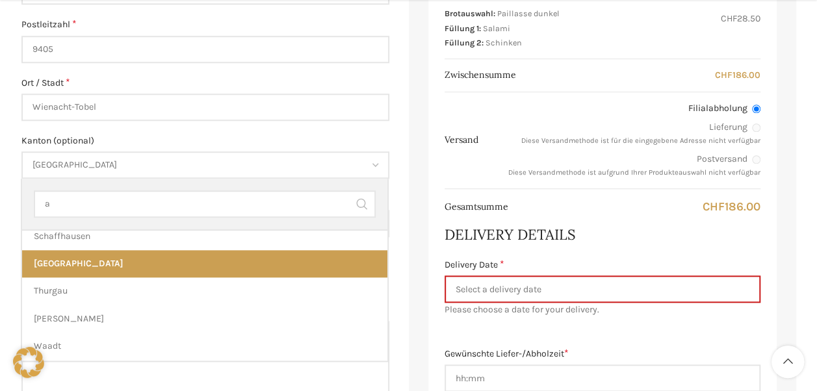
scroll to position [0, 0]
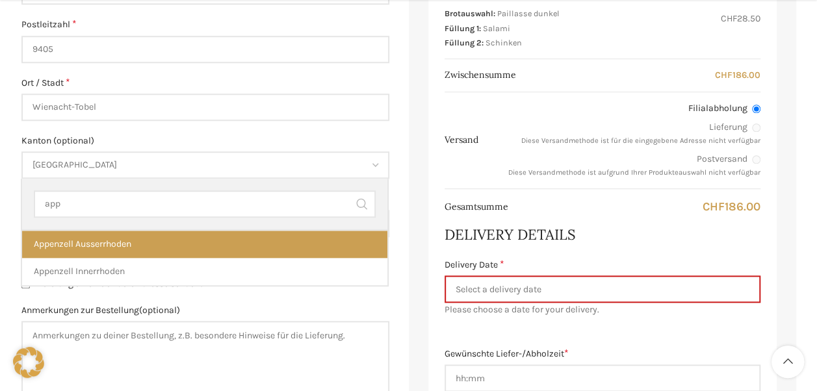
type input "app"
select select "AR"
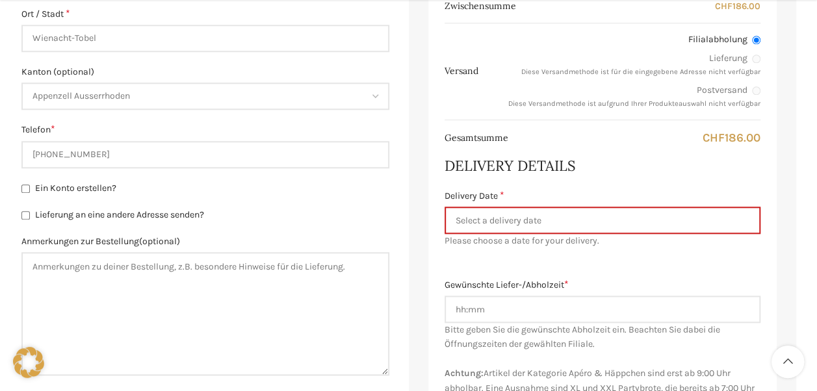
scroll to position [679, 0]
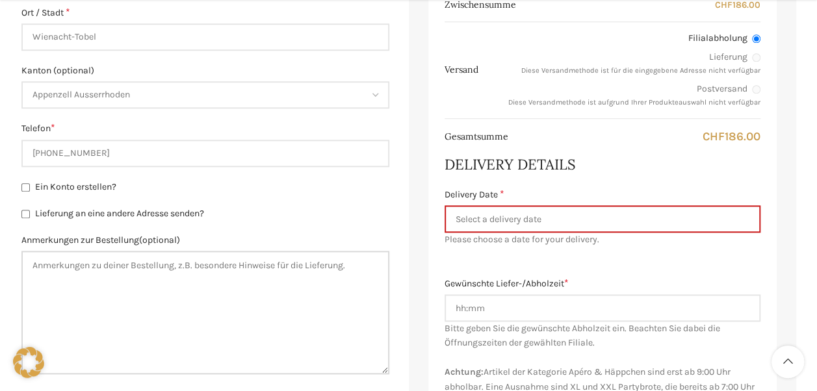
click at [179, 277] on textarea "Anmerkungen zur Bestellung (optional)" at bounding box center [205, 312] width 368 height 123
type textarea "B"
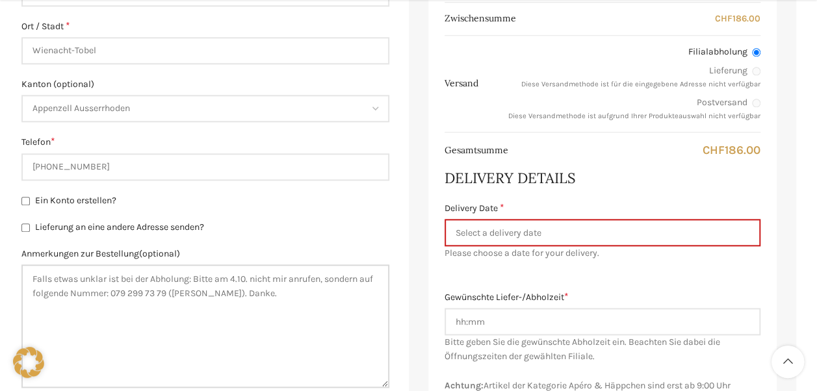
scroll to position [666, 0]
type textarea "Falls etwas unklar ist bei der Abholung: Bitte am 4.10. nicht mir anrufen, sond…"
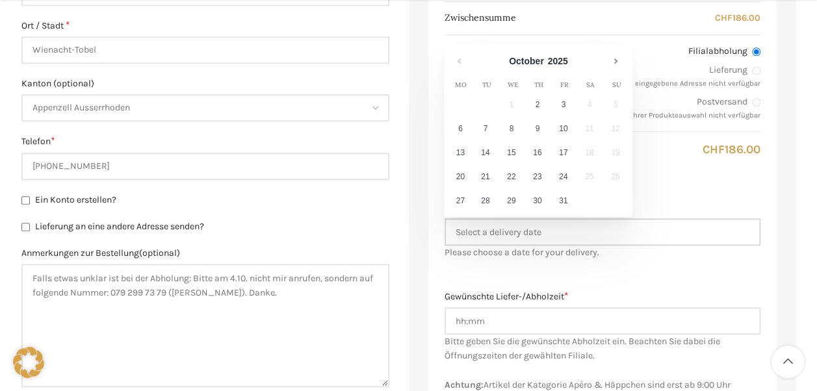
click at [496, 242] on input "Delivery Date *" at bounding box center [603, 231] width 316 height 27
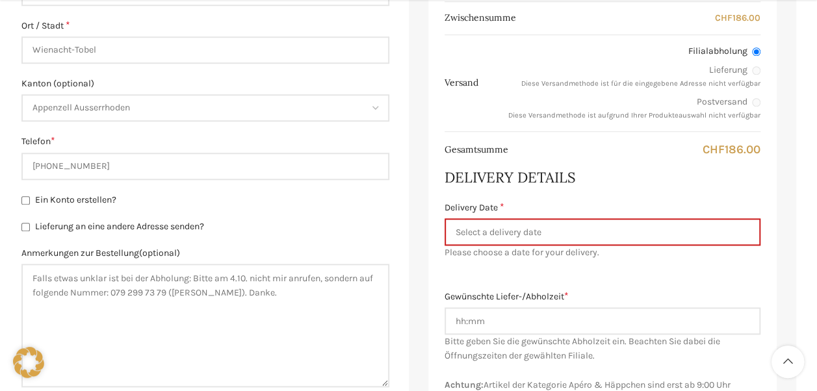
click at [660, 279] on div "Produkt Zwischensumme XL Halbmeterbrot Basic (40 cm) × 1 Brotauswahl: Paillasse…" at bounding box center [602, 87] width 348 height 888
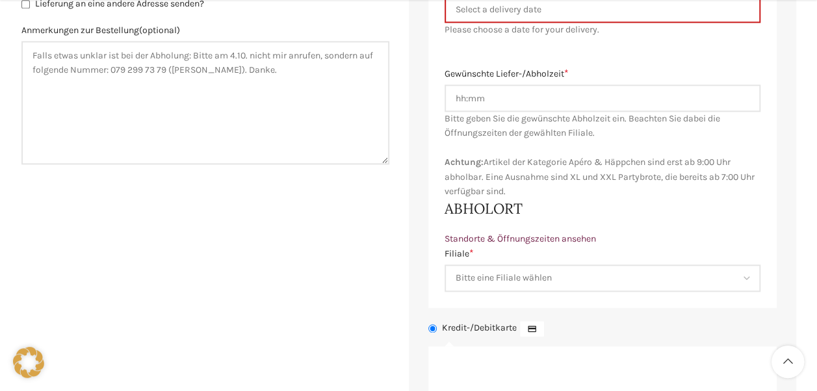
scroll to position [890, 0]
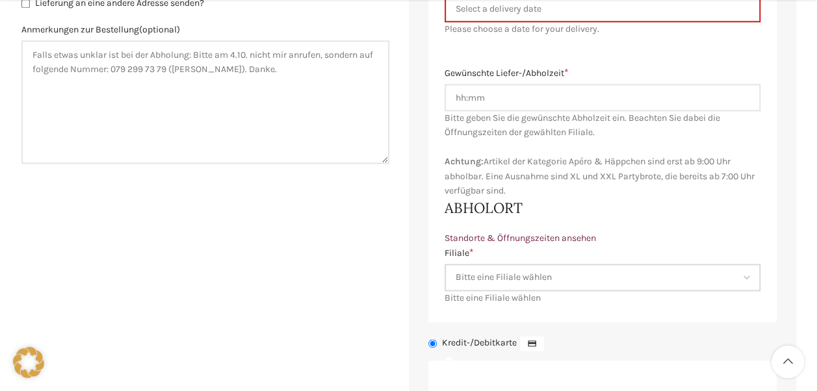
click at [647, 276] on select "Bitte eine Filiale wählen Backstube Schuppis Neugasse Lindenpark Bahnhof St. Ga…" at bounding box center [603, 277] width 316 height 27
select select "11675"
click at [445, 264] on select "Bitte eine Filiale wählen Backstube Schuppis Neugasse Lindenpark Bahnhof St. Ga…" at bounding box center [603, 277] width 316 height 27
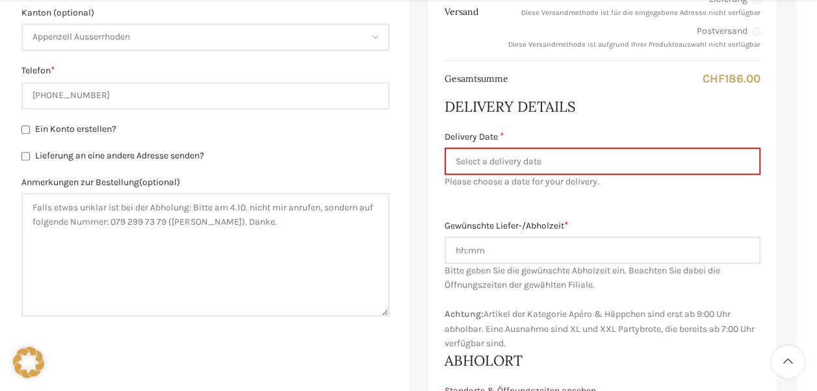
scroll to position [756, 0]
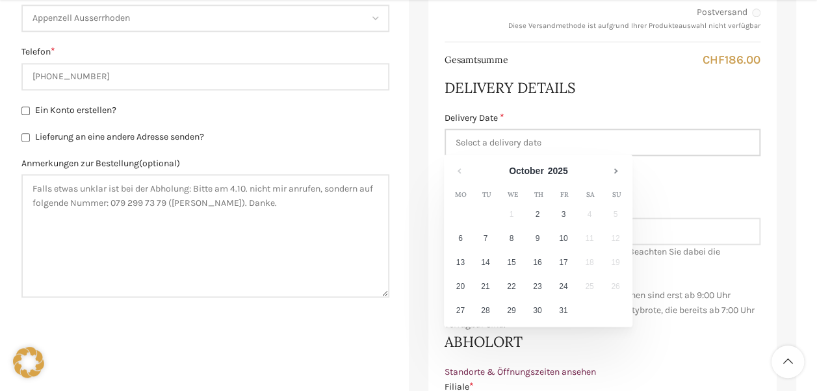
click at [587, 136] on input "Delivery Date *" at bounding box center [603, 142] width 316 height 27
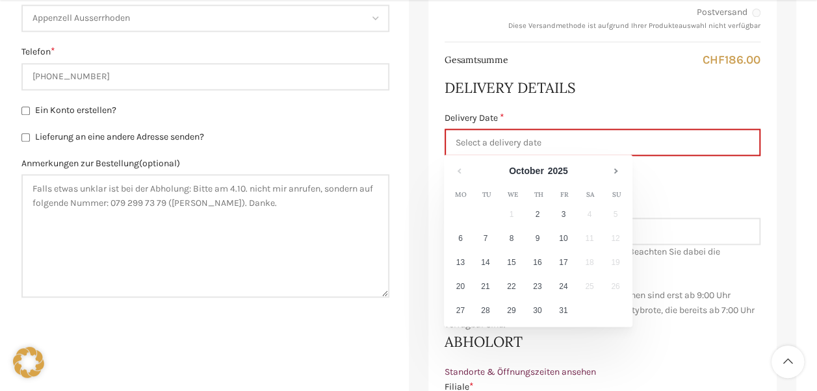
click at [590, 211] on td "4" at bounding box center [590, 215] width 26 height 24
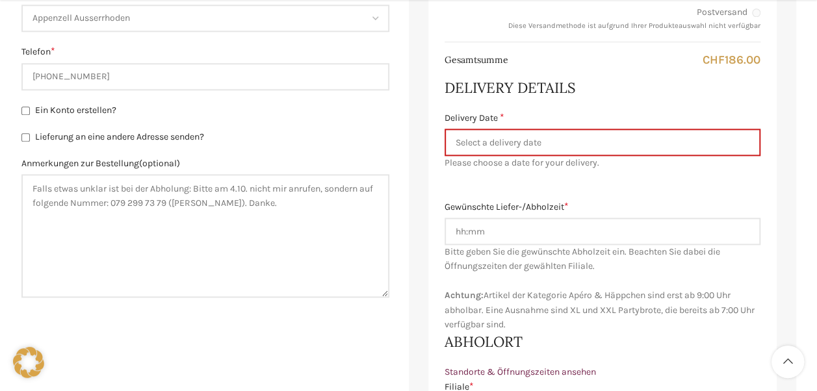
click at [665, 205] on label "Gewünschte Liefer-/Abholzeit *" at bounding box center [603, 207] width 316 height 14
click at [665, 218] on input "Gewünschte Liefer-/Abholzeit *" at bounding box center [603, 231] width 316 height 27
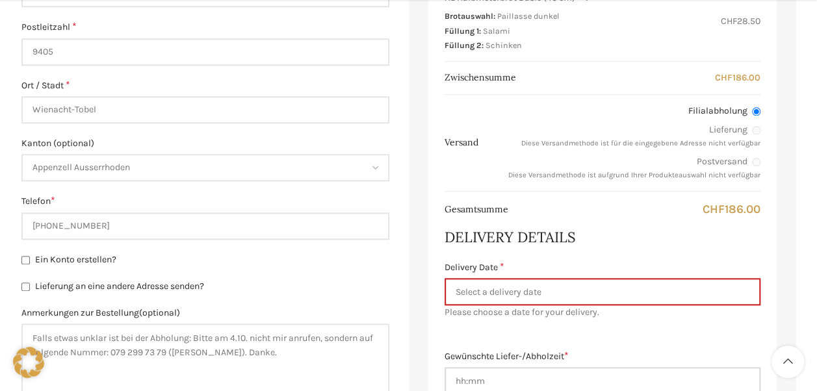
scroll to position [609, 0]
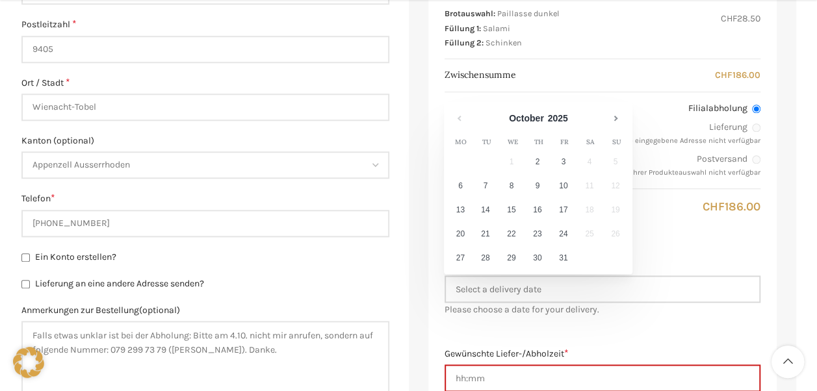
click at [547, 294] on input "Delivery Date *" at bounding box center [603, 289] width 316 height 27
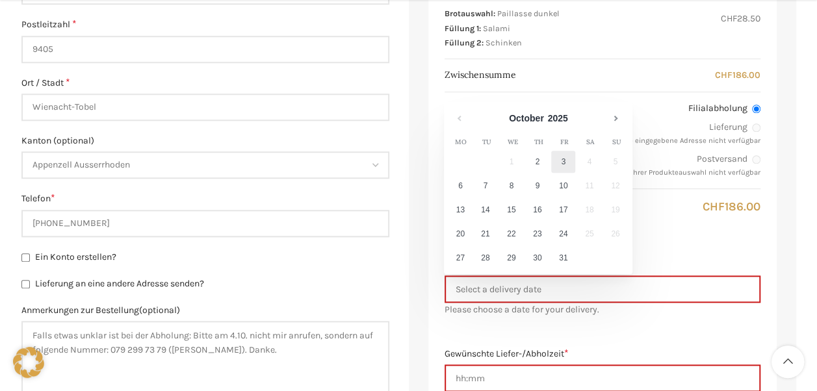
click at [565, 164] on link "3" at bounding box center [563, 162] width 24 height 22
type input "03.10.2025"
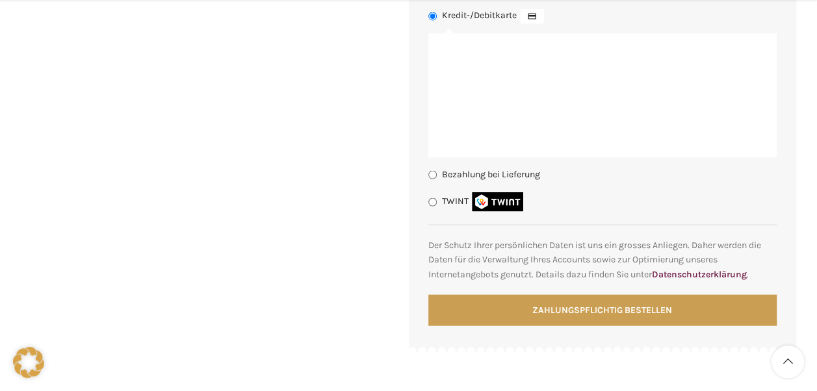
scroll to position [1259, 0]
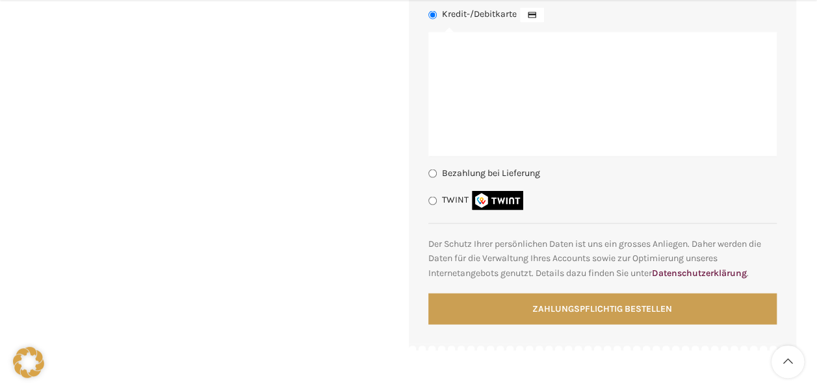
click at [455, 205] on label "TWINT" at bounding box center [484, 199] width 84 height 11
click at [437, 205] on input "TWINT" at bounding box center [432, 201] width 8 height 8
radio input "true"
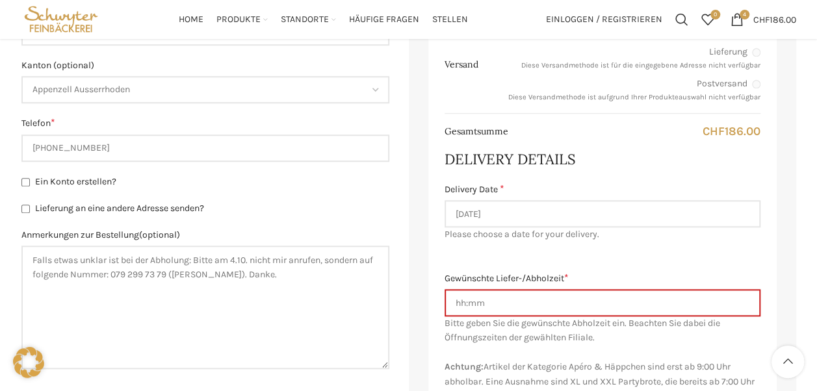
scroll to position [684, 0]
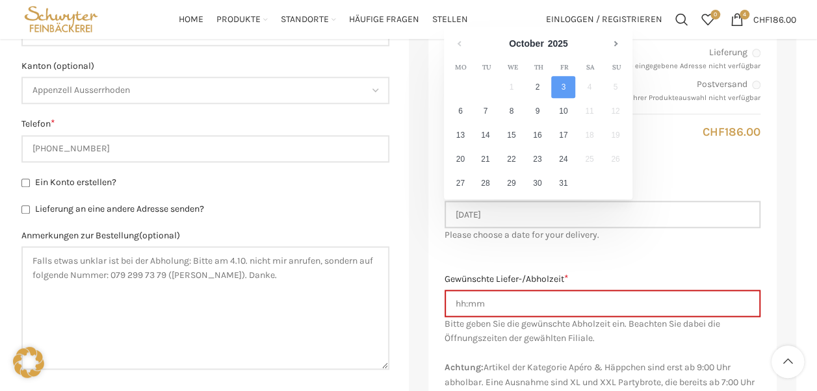
click at [565, 205] on input "03.10.2025" at bounding box center [603, 214] width 316 height 27
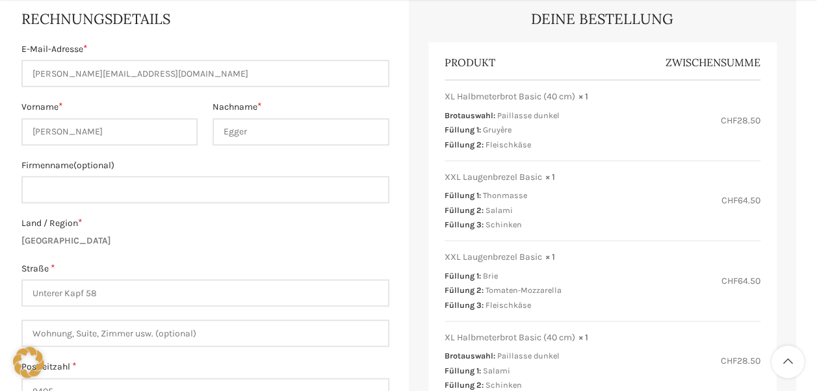
scroll to position [267, 0]
